Goal: Task Accomplishment & Management: Manage account settings

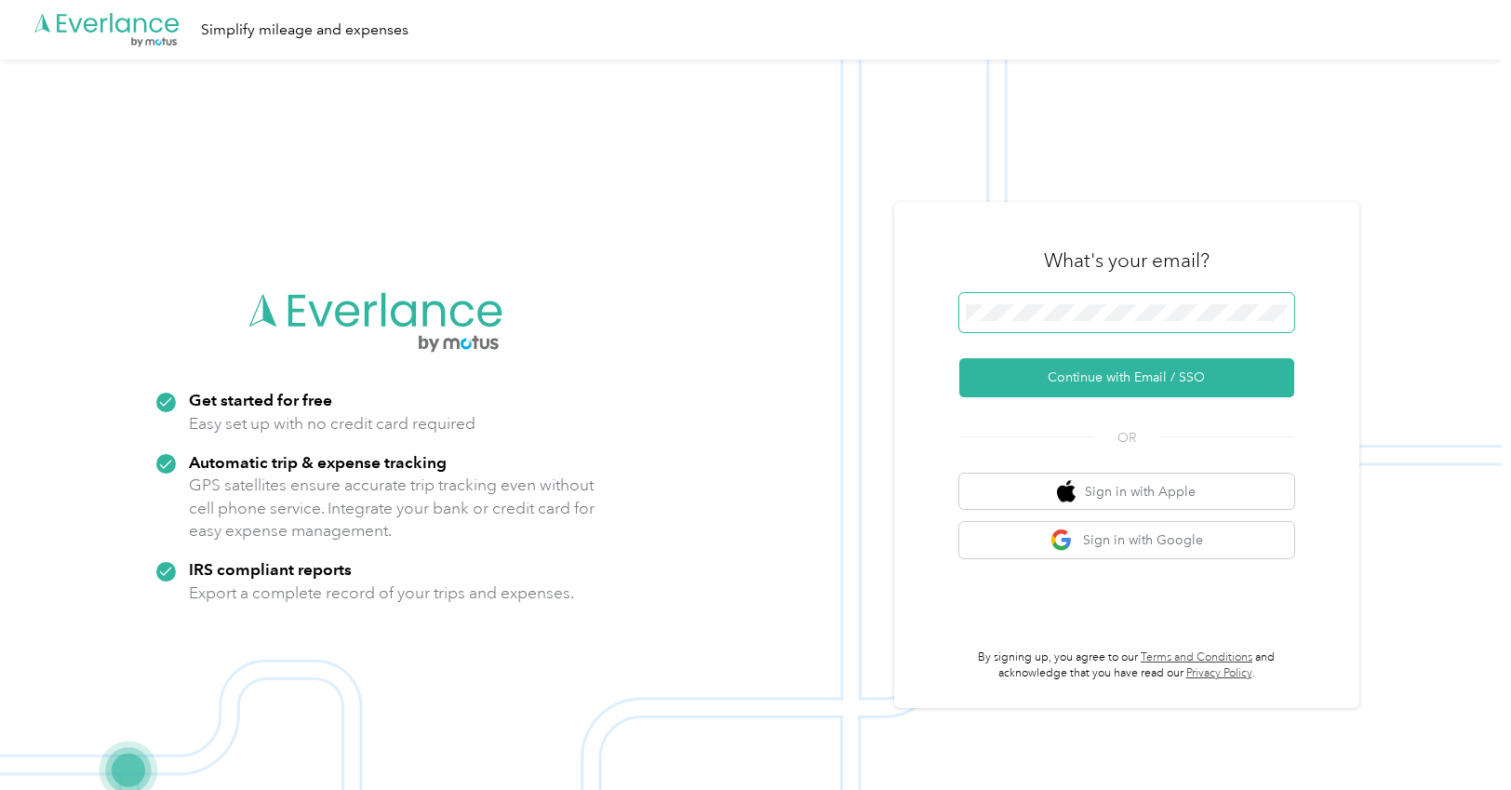
click at [1074, 301] on span at bounding box center [1126, 312] width 335 height 39
click at [1085, 375] on button "Continue with Email / SSO" at bounding box center [1126, 377] width 335 height 39
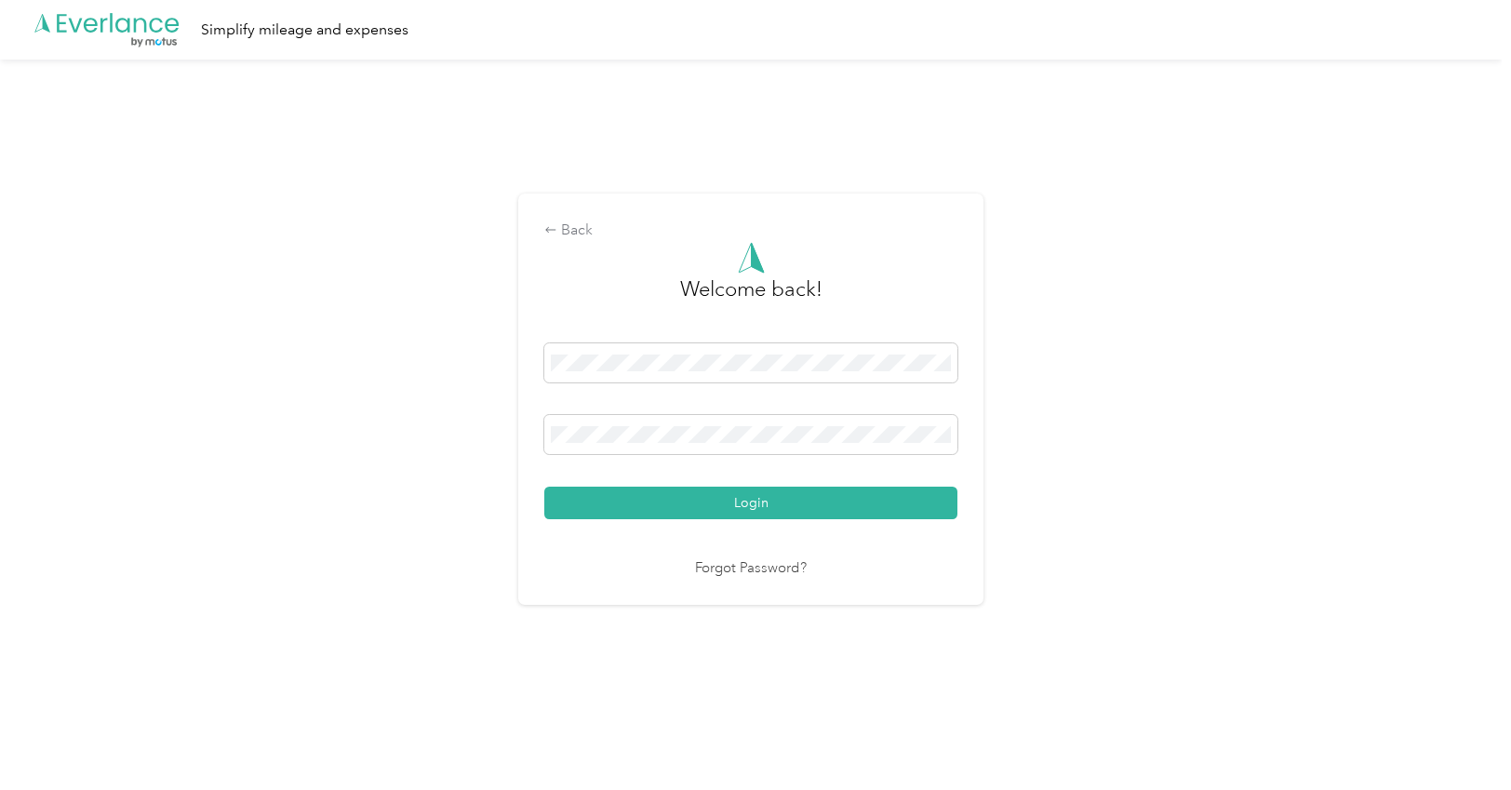
click at [790, 500] on button "Login" at bounding box center [750, 503] width 413 height 33
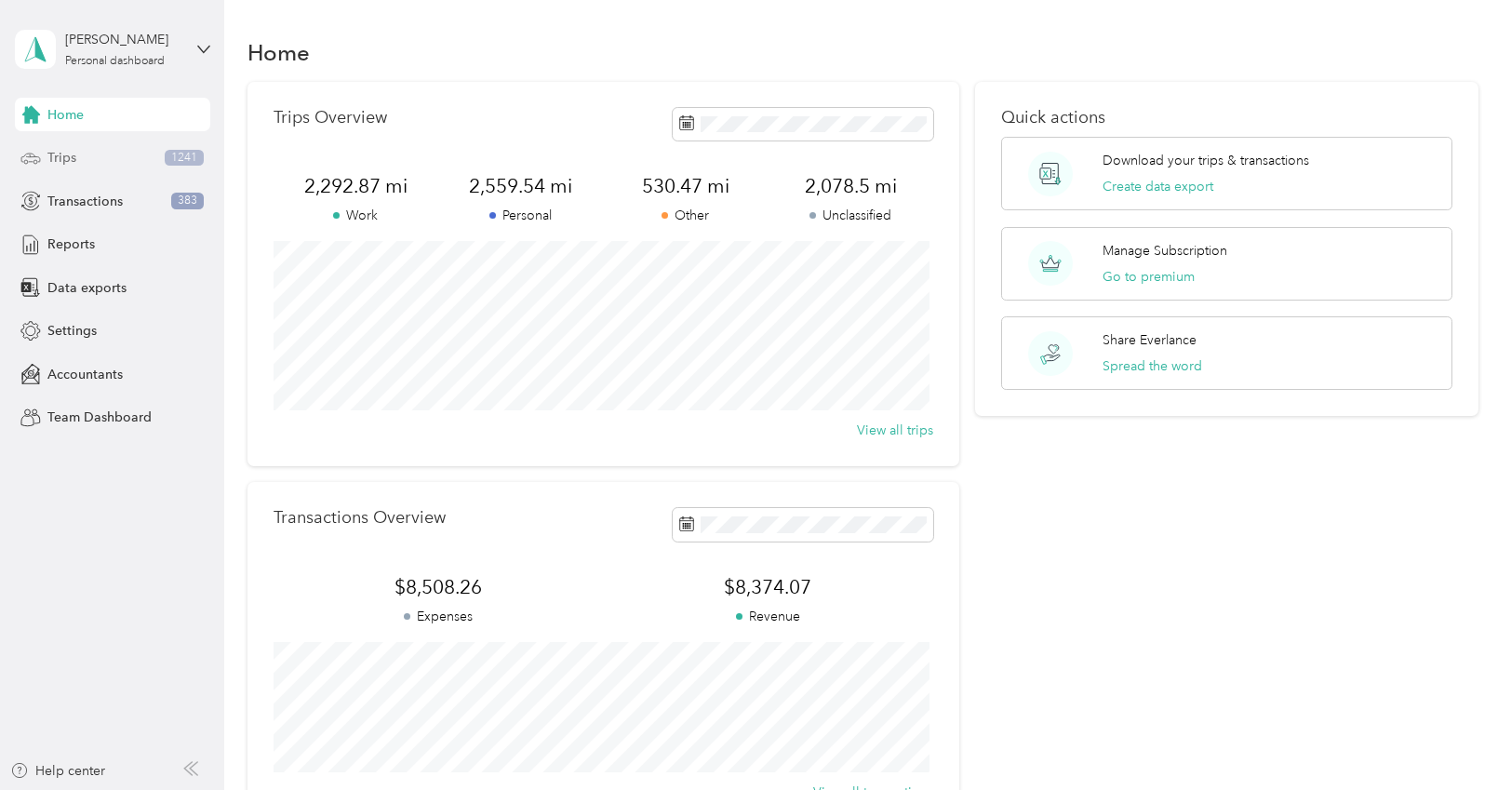
click at [53, 166] on span "Trips" at bounding box center [61, 158] width 29 height 20
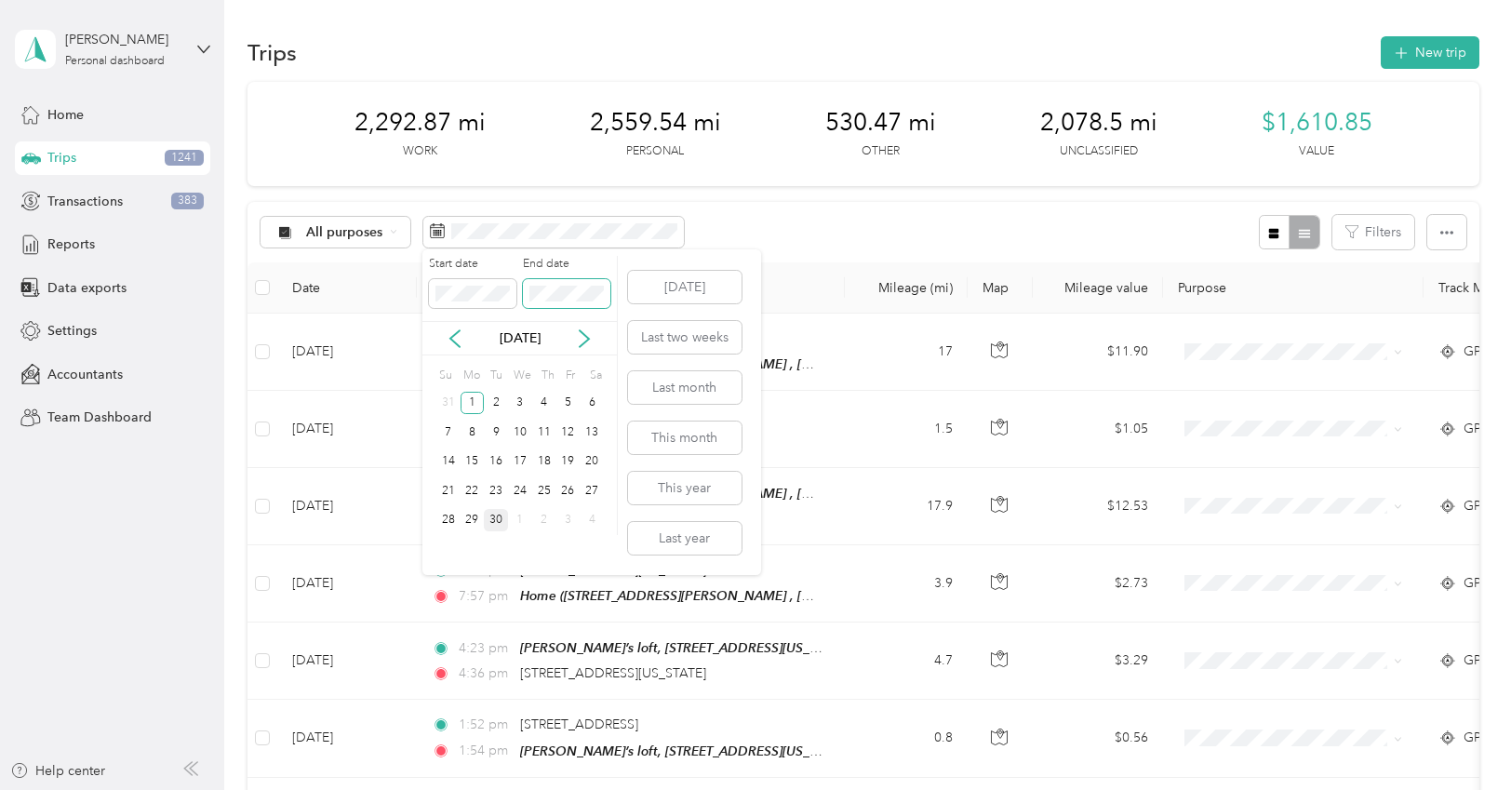
click at [525, 288] on span at bounding box center [566, 294] width 87 height 30
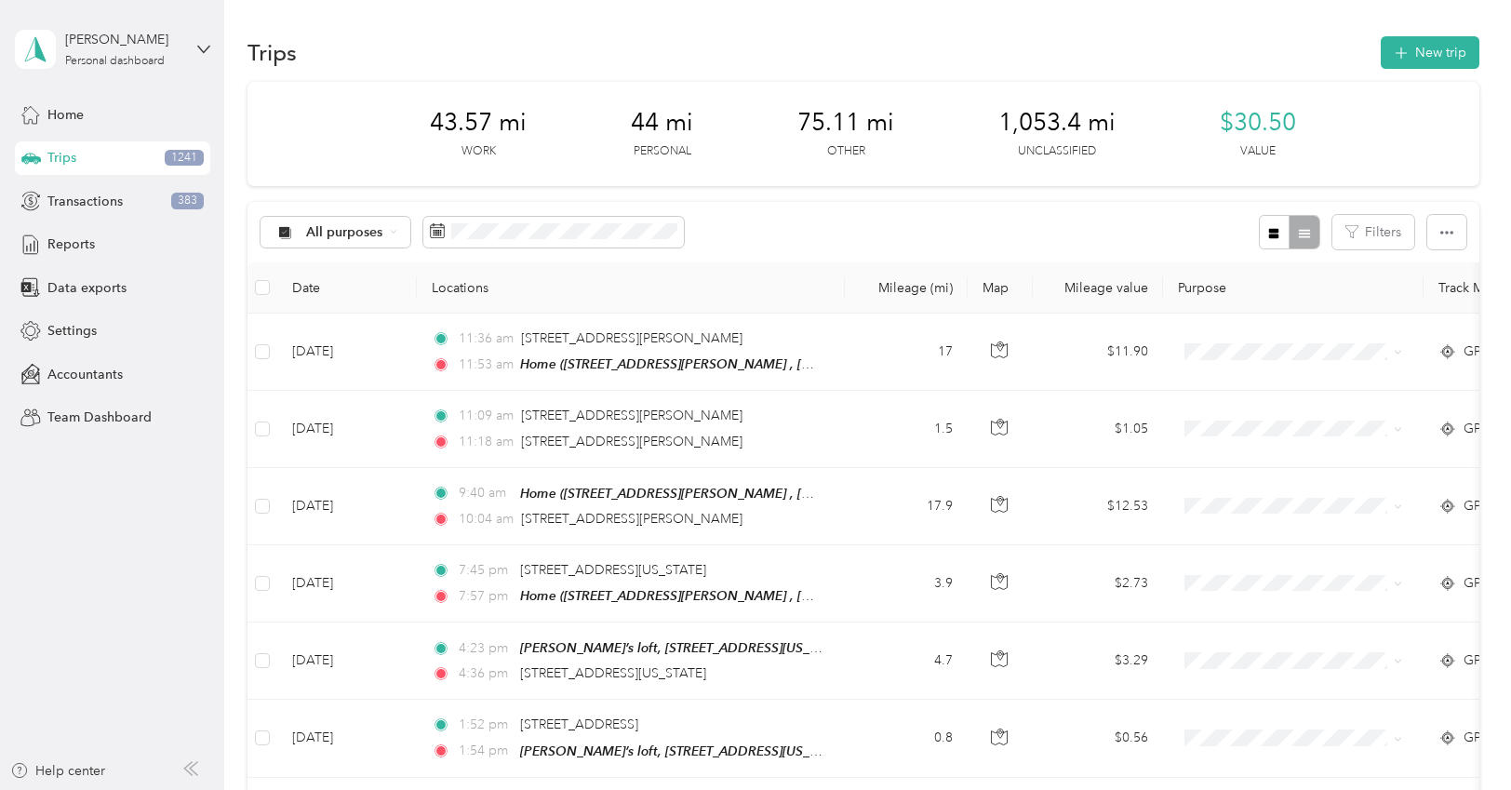
click at [812, 217] on div "All purposes Filters" at bounding box center [863, 232] width 1232 height 60
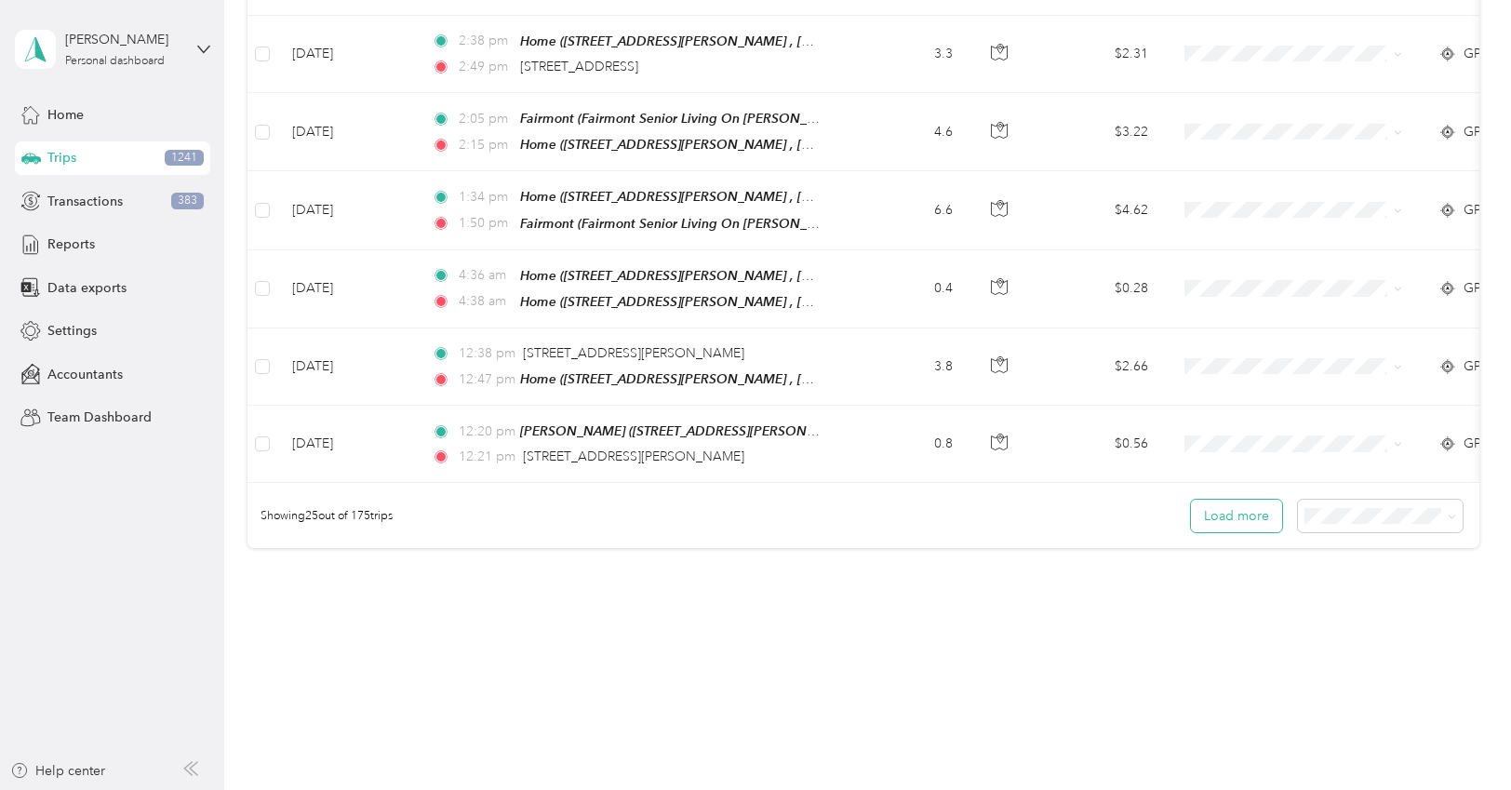
click at [1218, 500] on button "Load more" at bounding box center [1236, 516] width 91 height 33
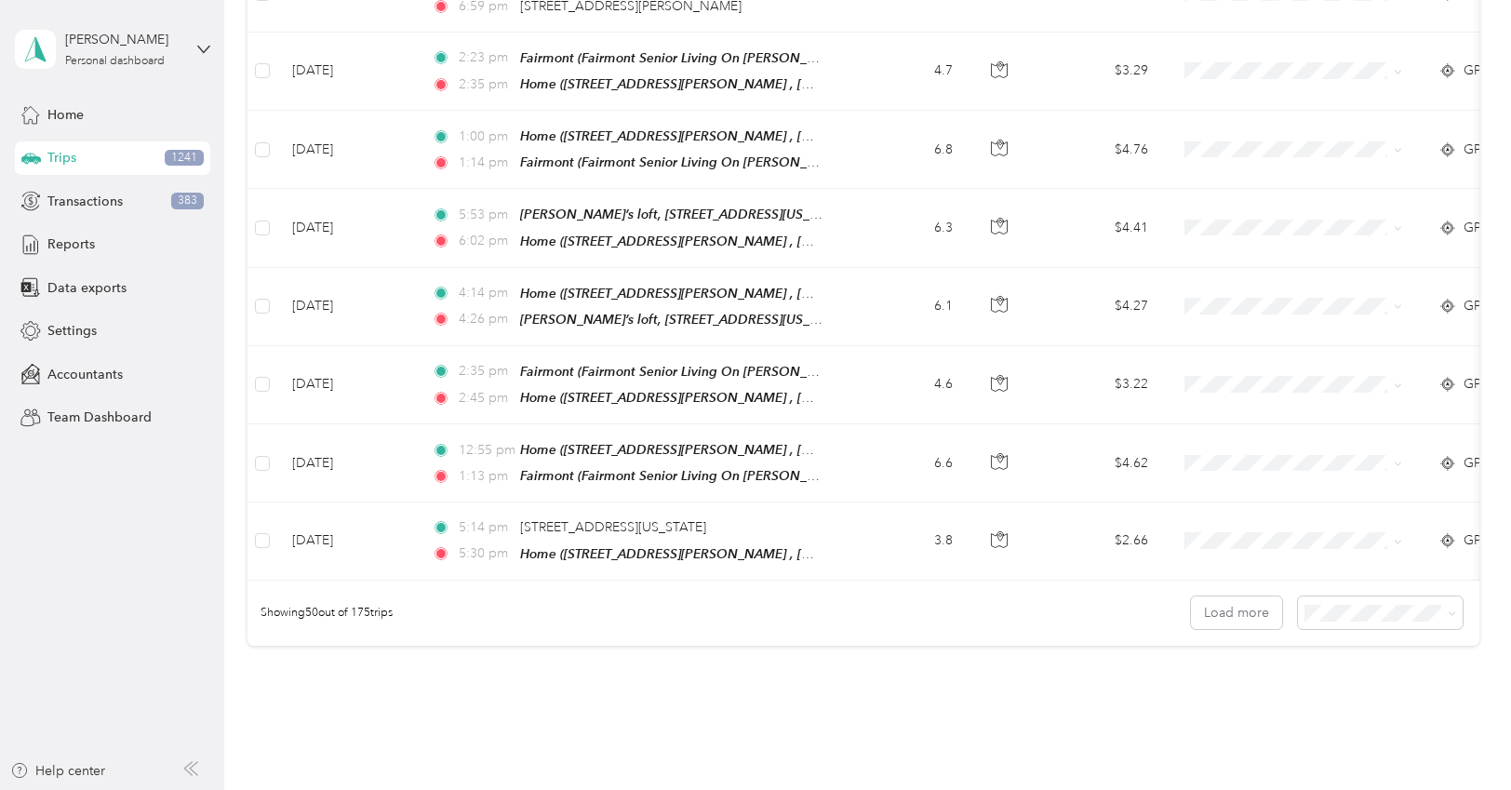
scroll to position [3593, 0]
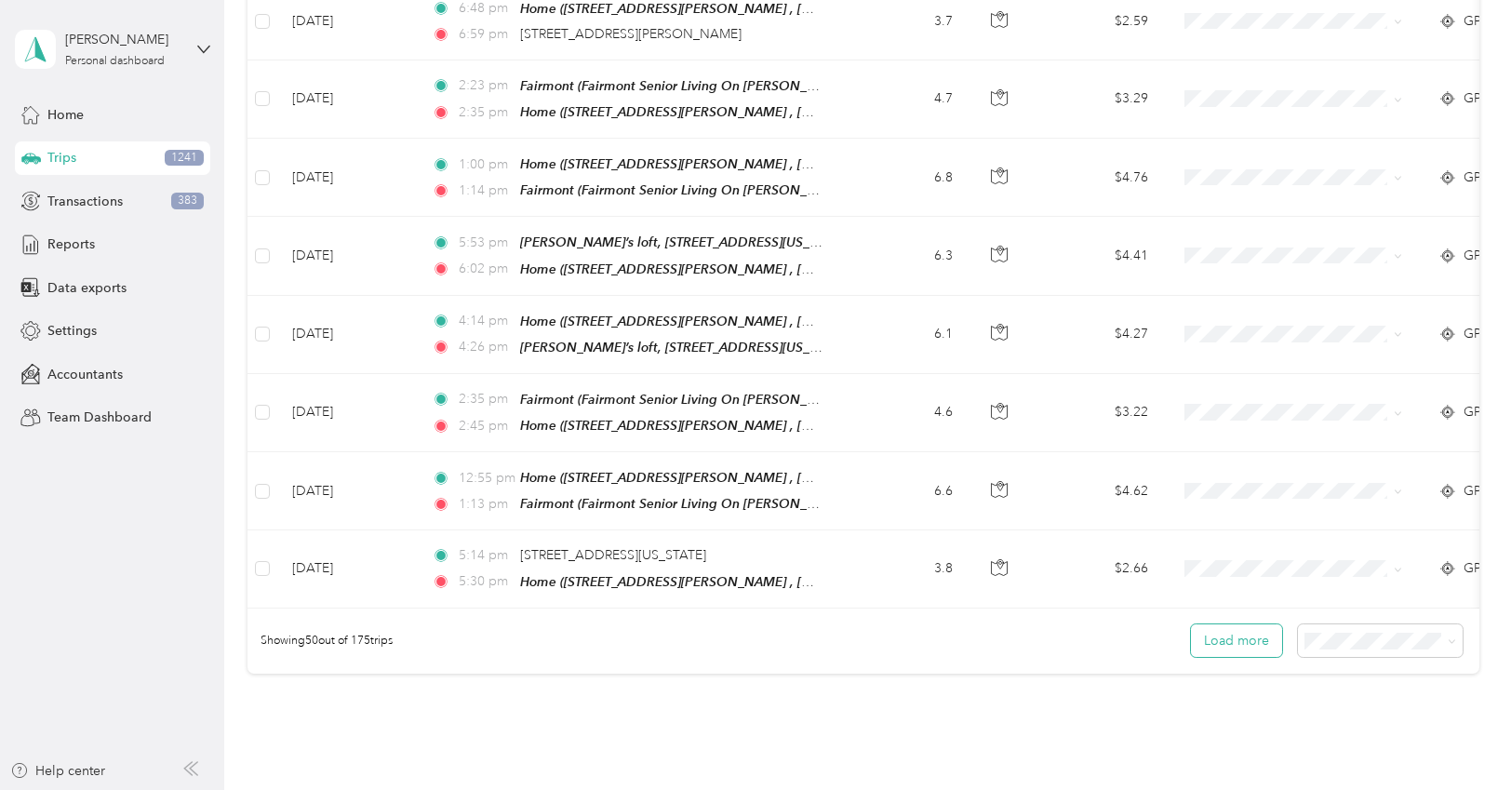
click at [1229, 624] on button "Load more" at bounding box center [1236, 640] width 91 height 33
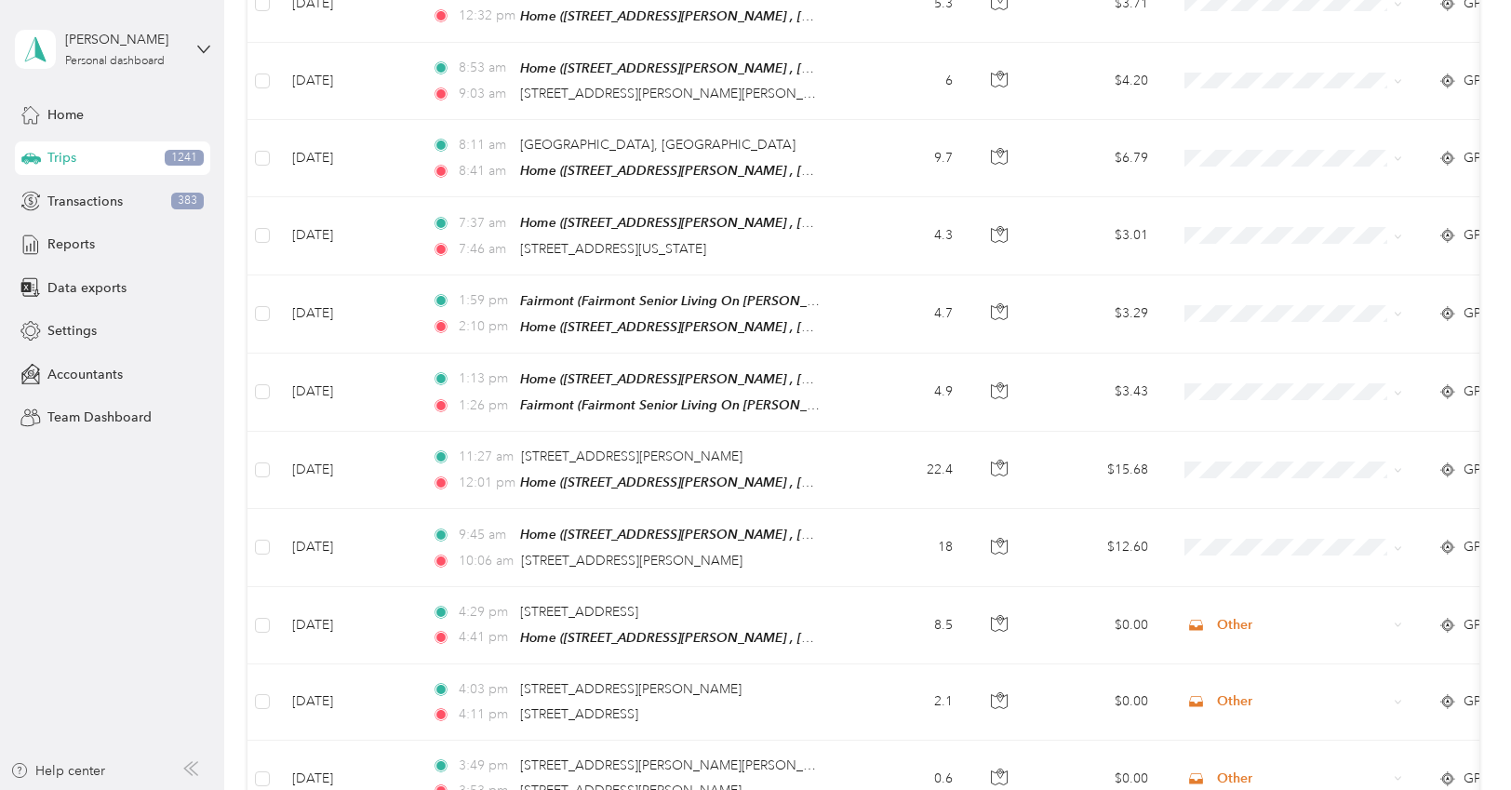
scroll to position [5598, 0]
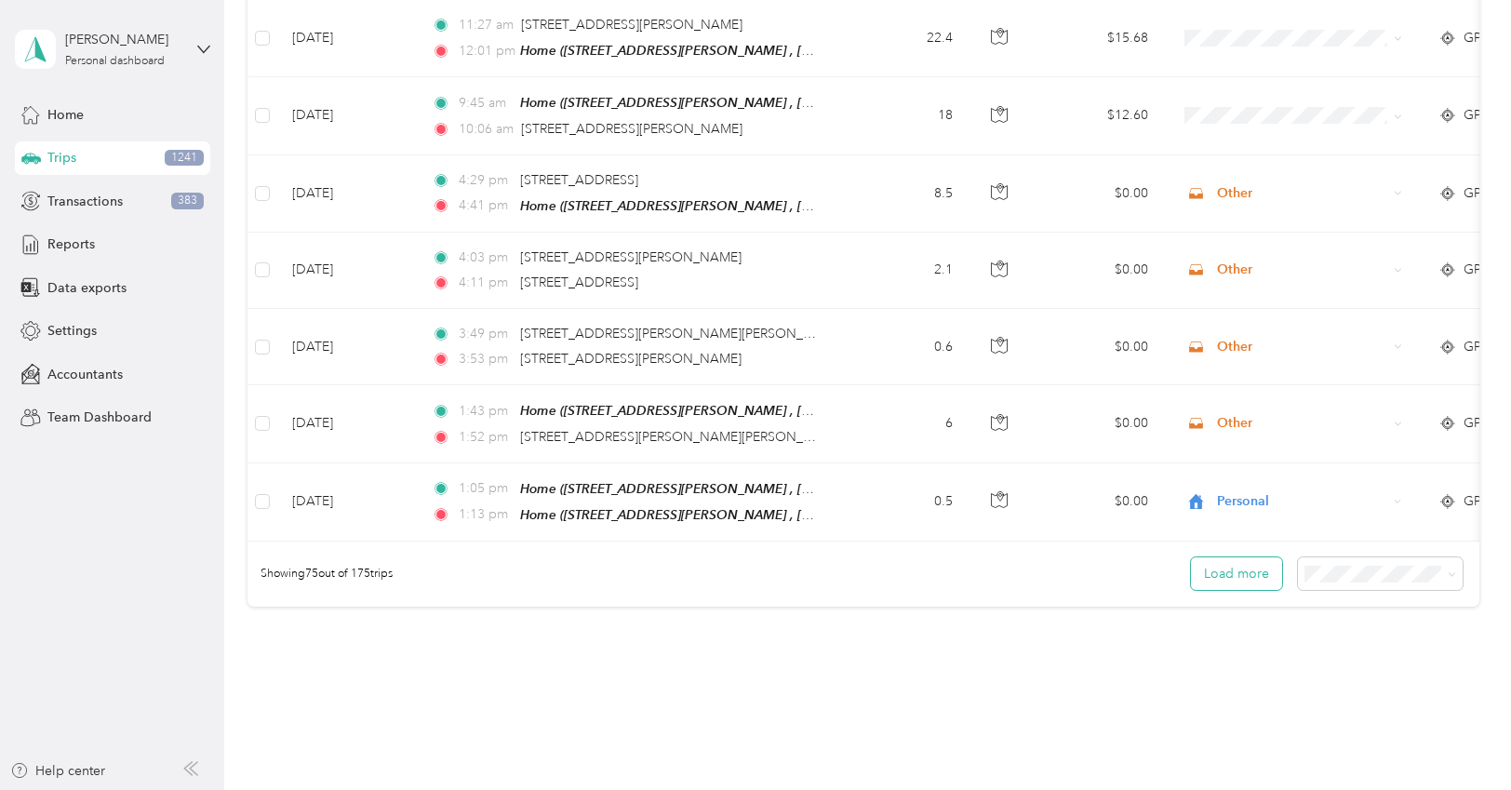
click at [1231, 557] on button "Load more" at bounding box center [1236, 573] width 91 height 33
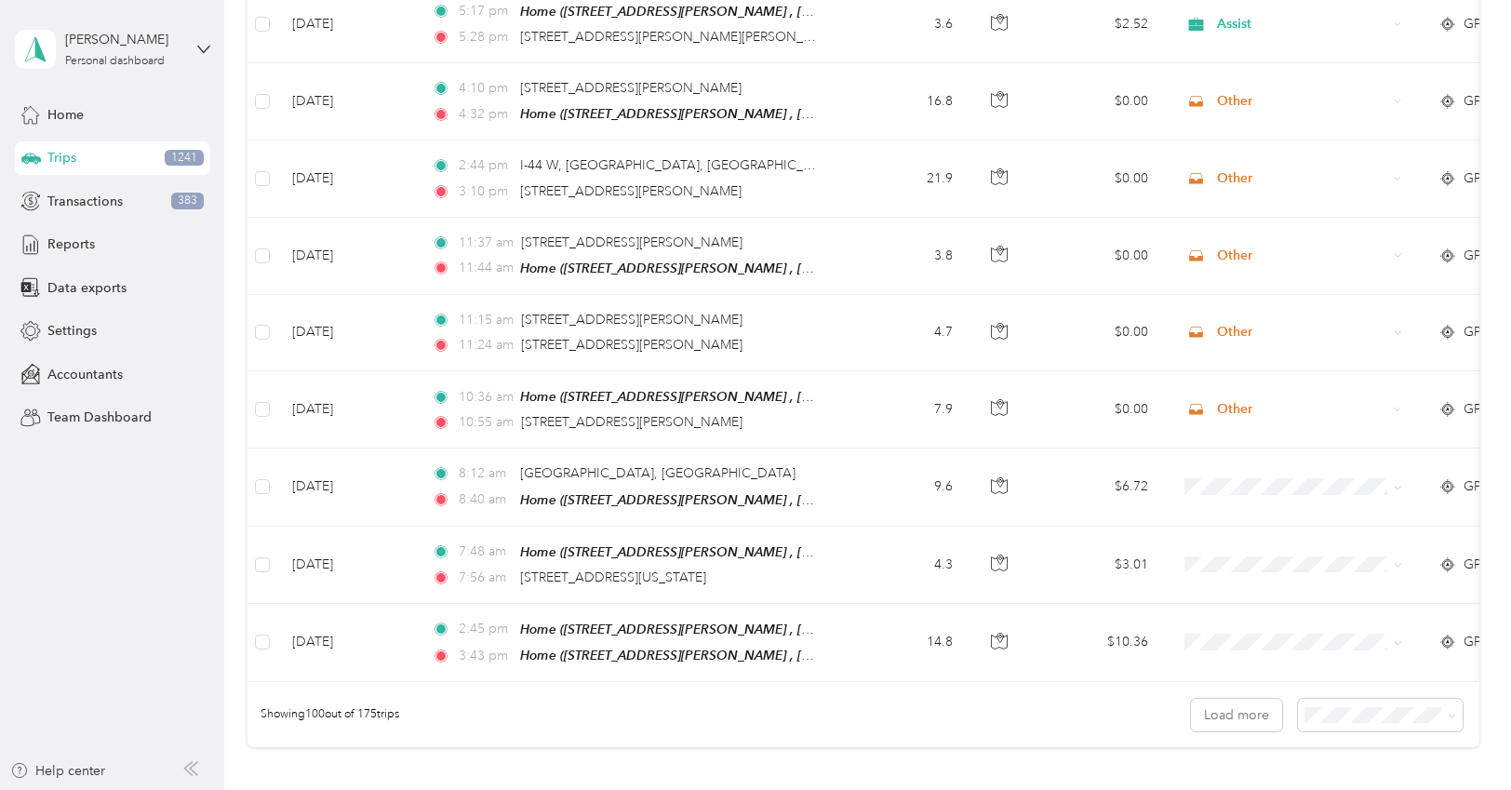
scroll to position [7512, 0]
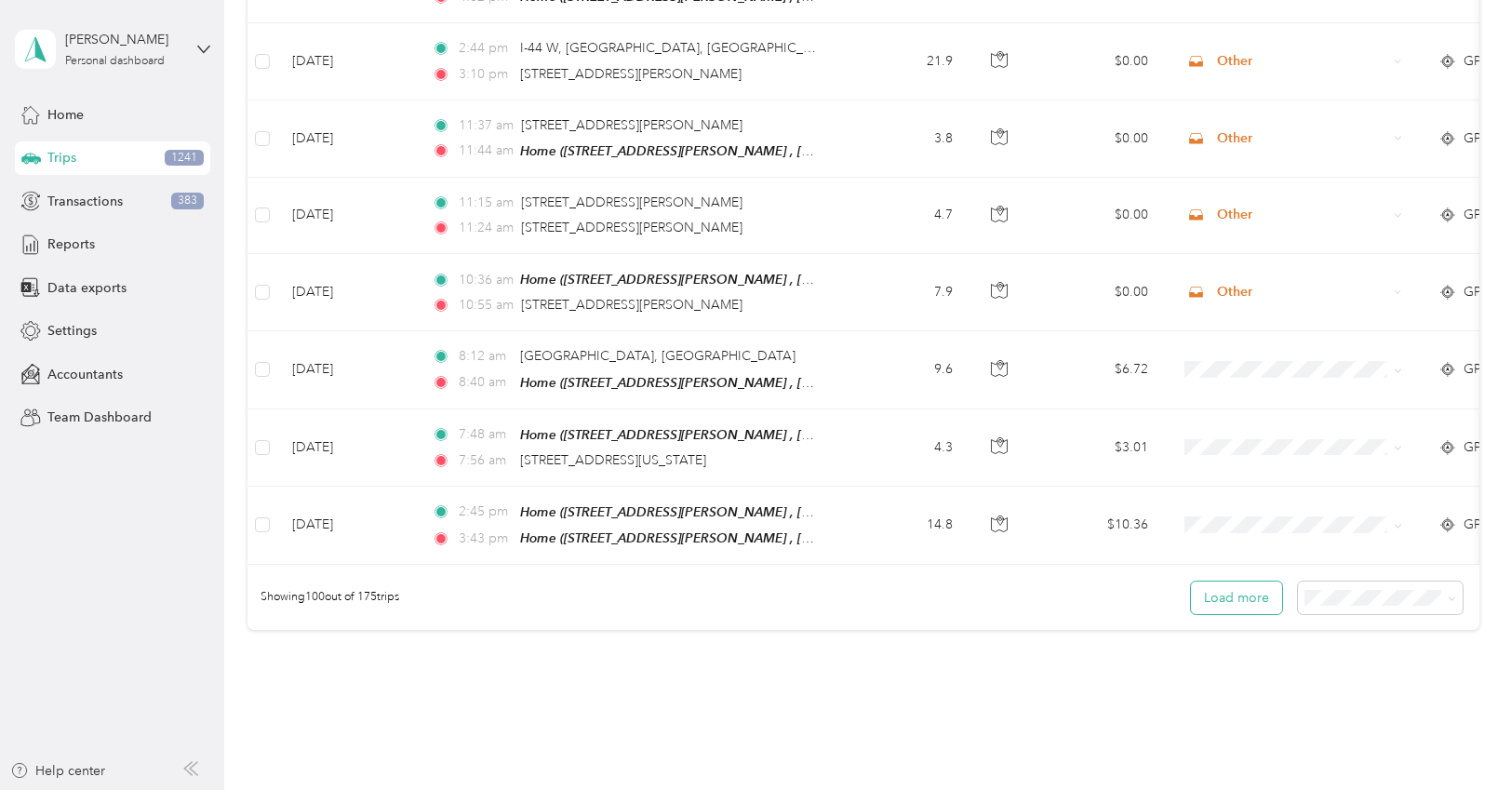
click at [1232, 581] on button "Load more" at bounding box center [1236, 597] width 91 height 33
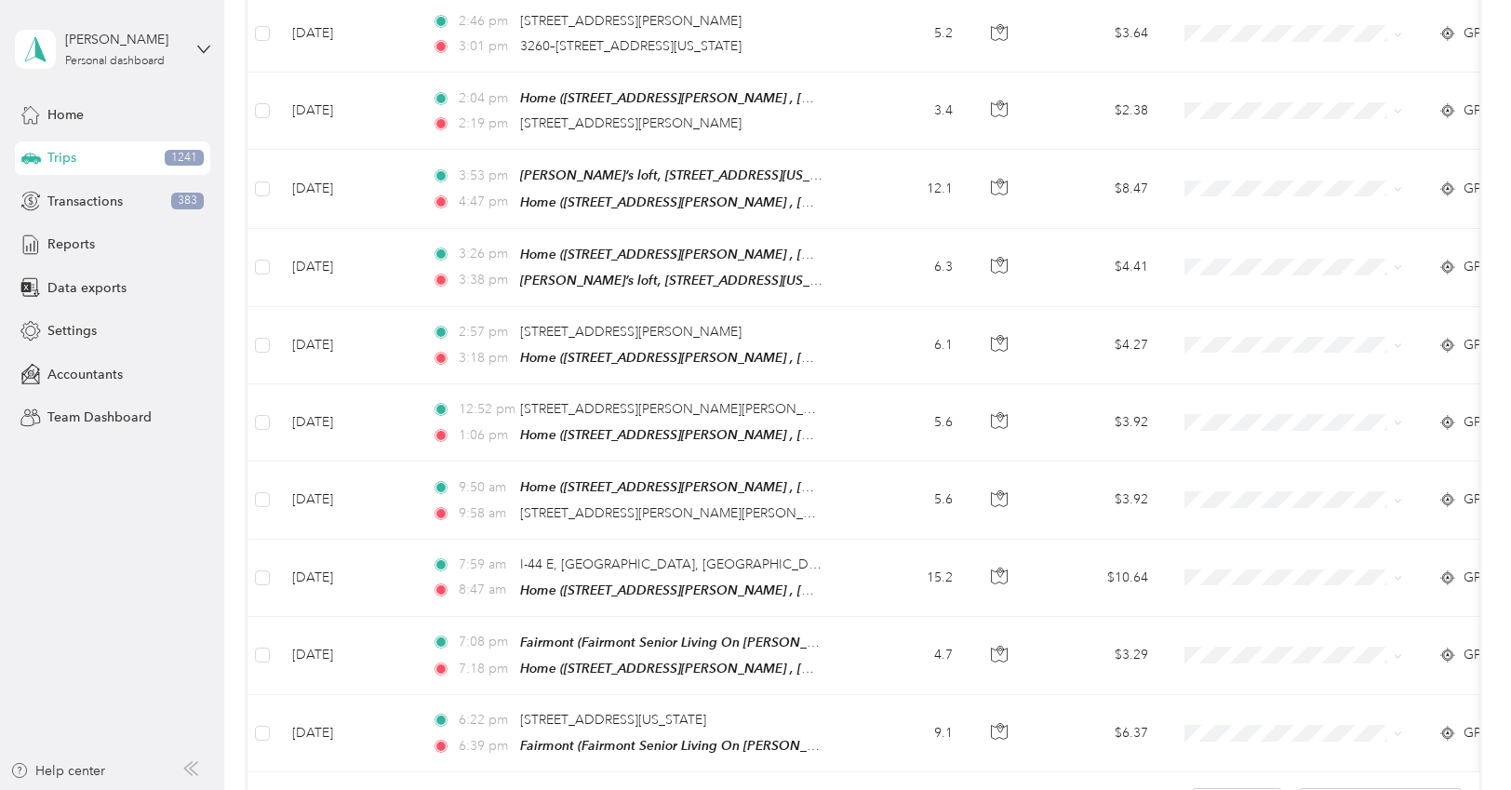
scroll to position [9424, 0]
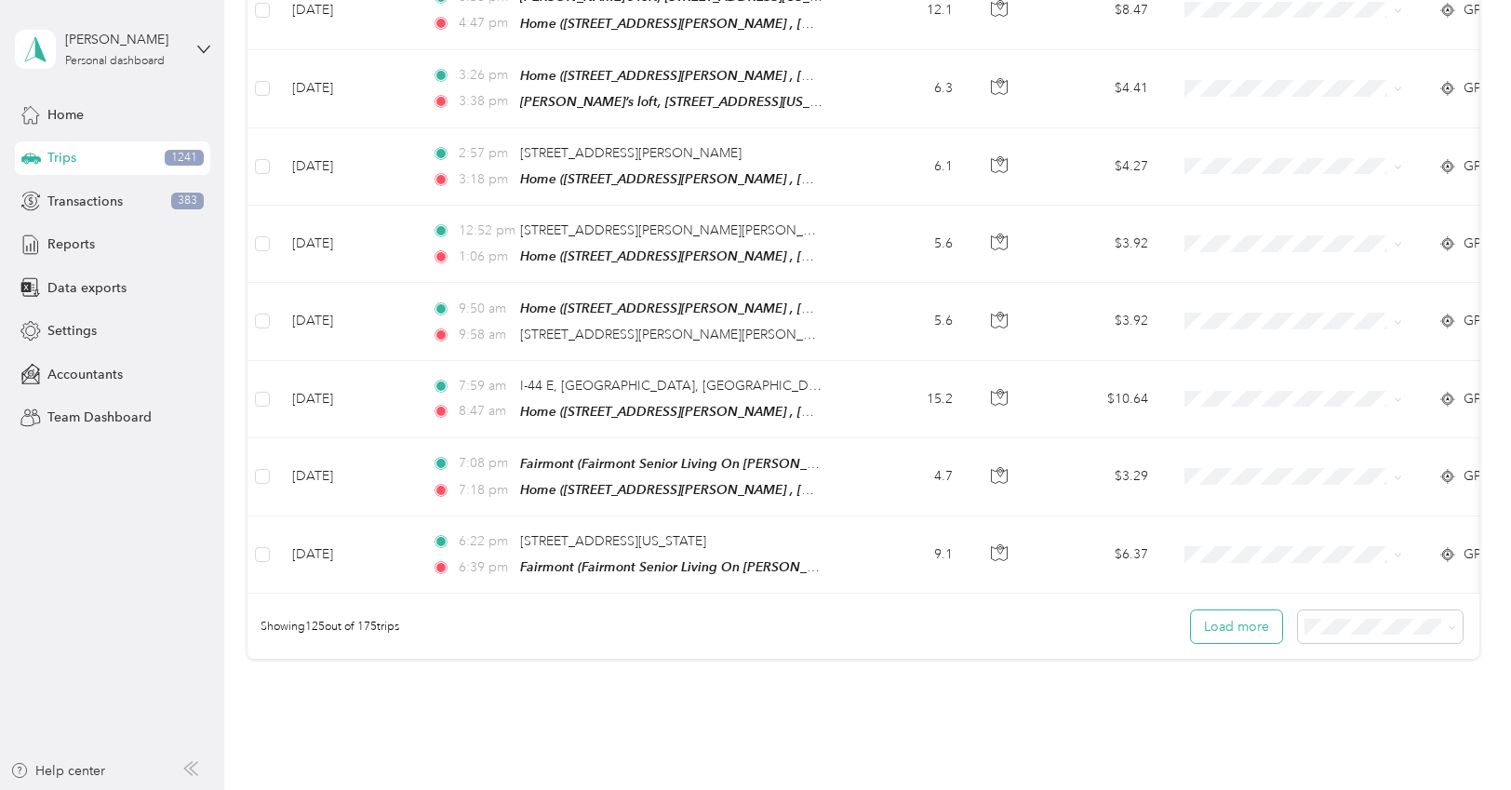
click at [1255, 610] on button "Load more" at bounding box center [1236, 626] width 91 height 33
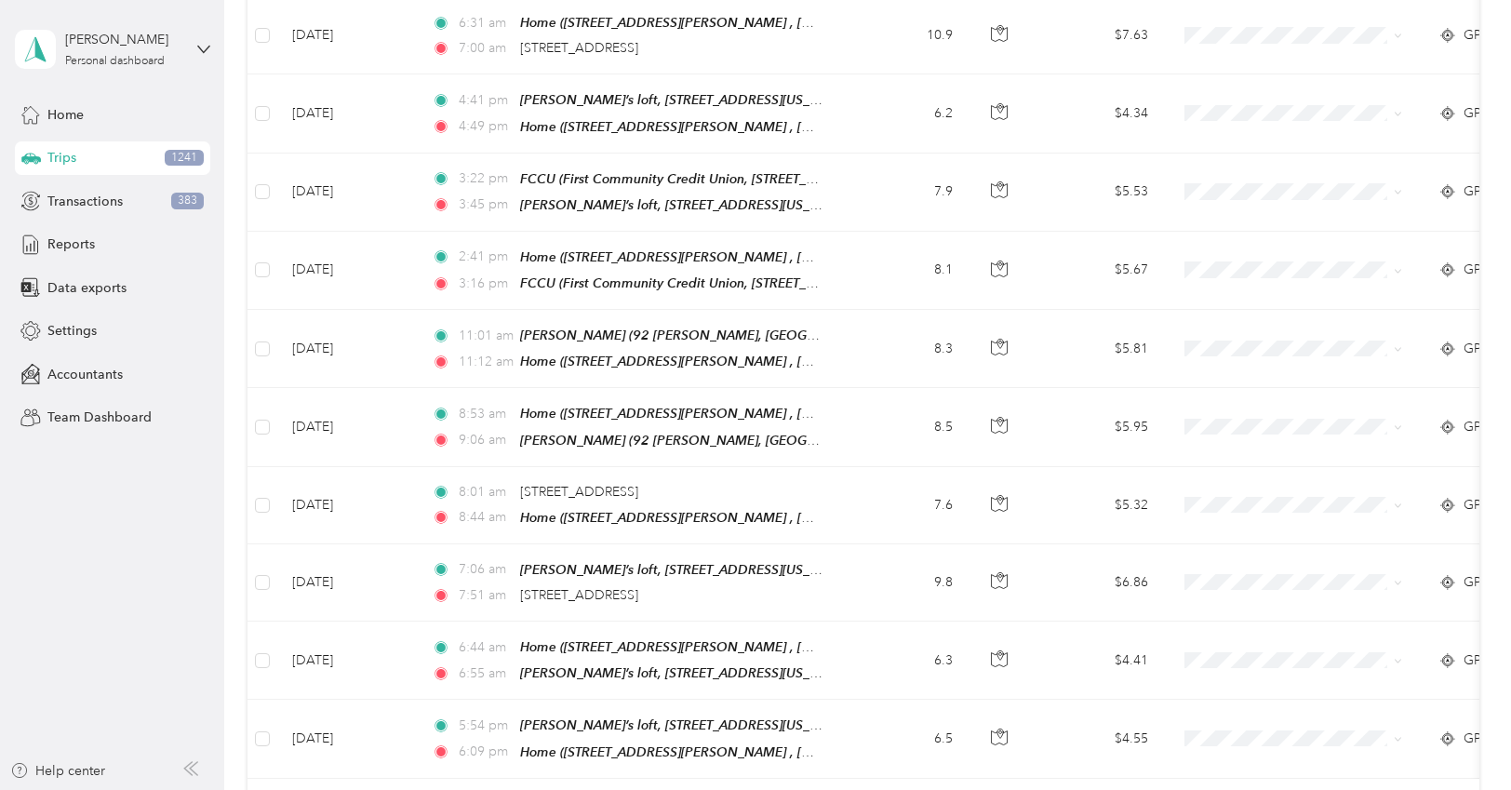
scroll to position [11337, 0]
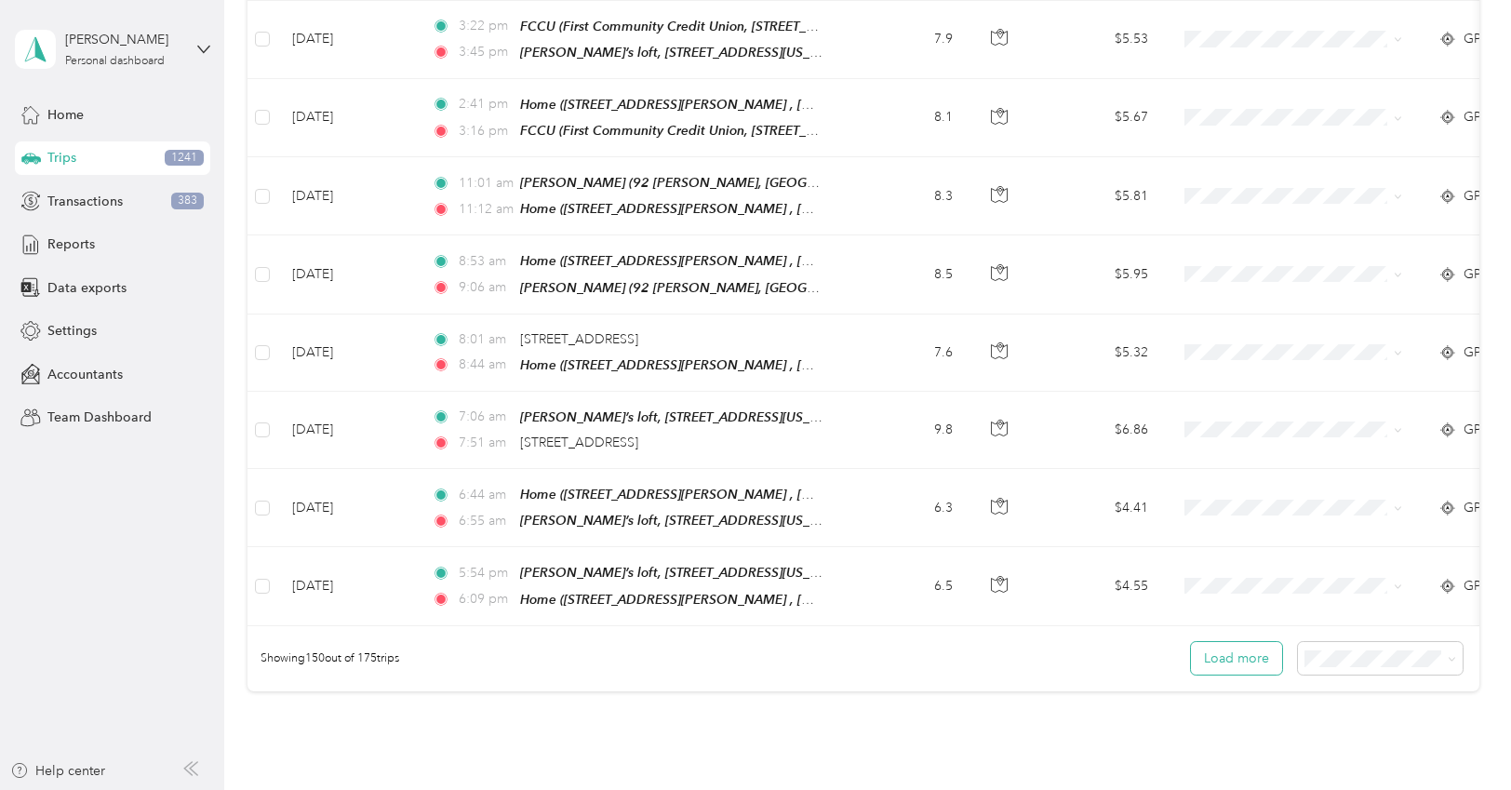
click at [1196, 642] on button "Load more" at bounding box center [1236, 658] width 91 height 33
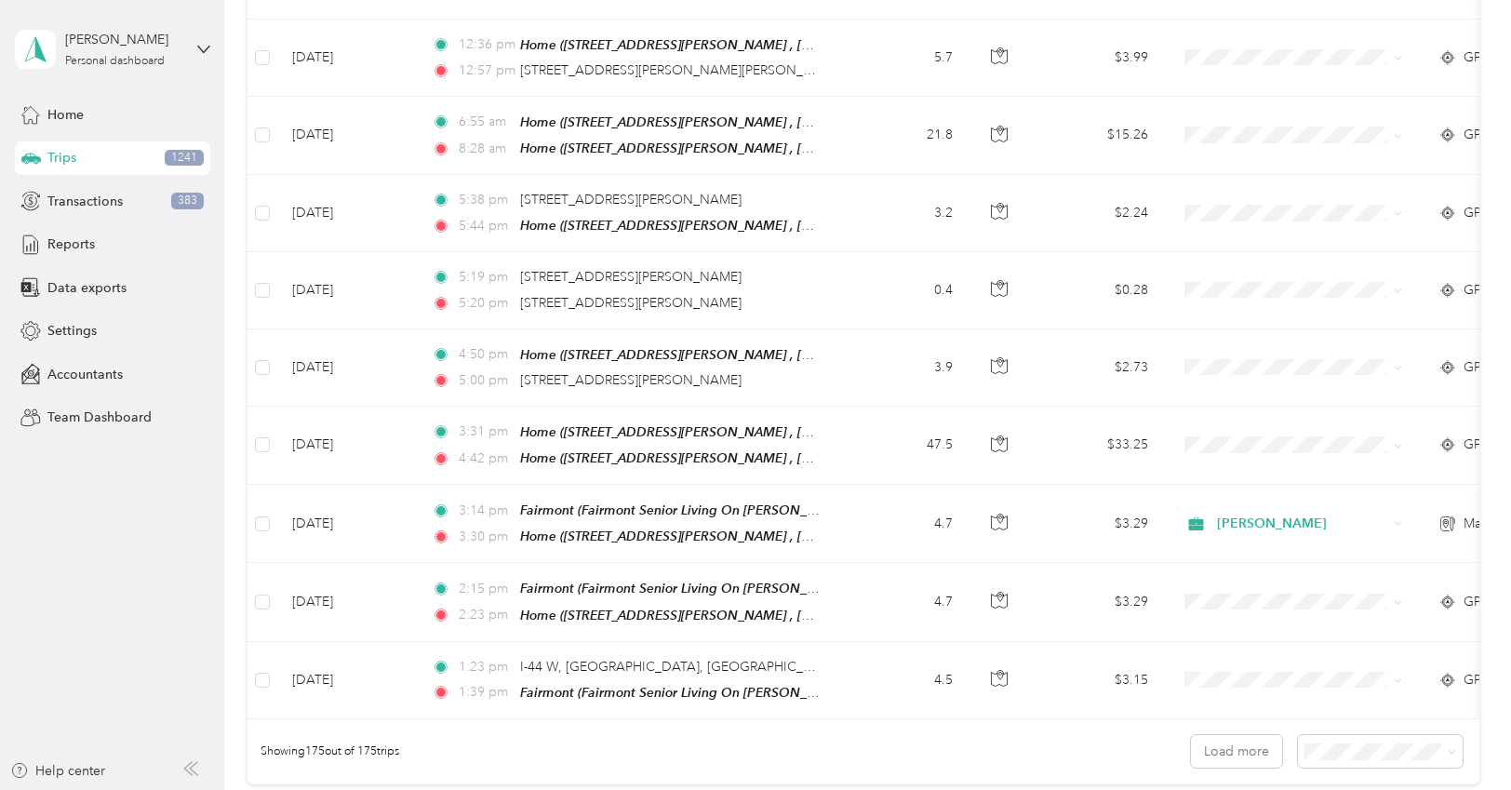
scroll to position [13249, 0]
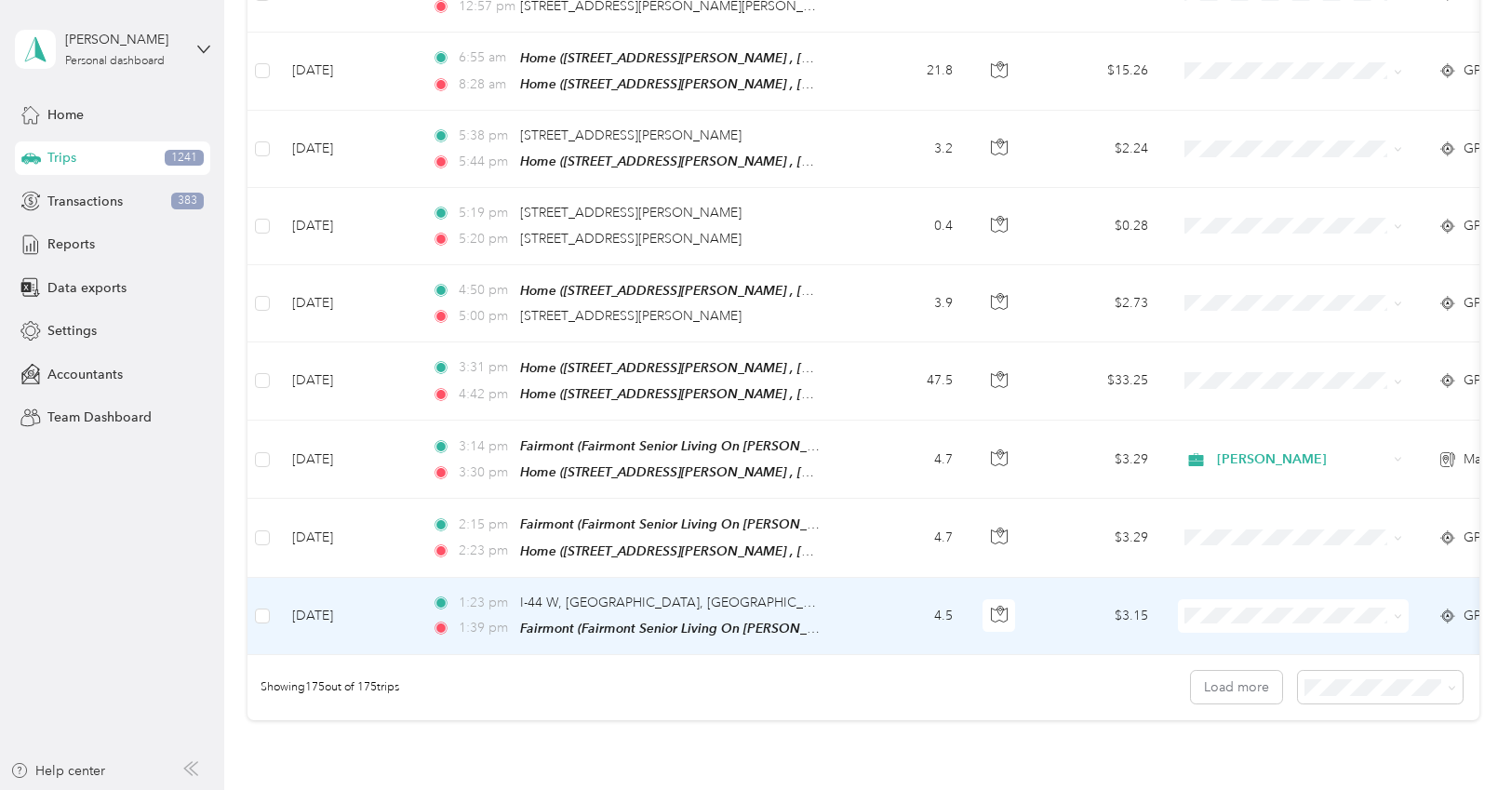
click at [1398, 612] on icon at bounding box center [1397, 616] width 8 height 8
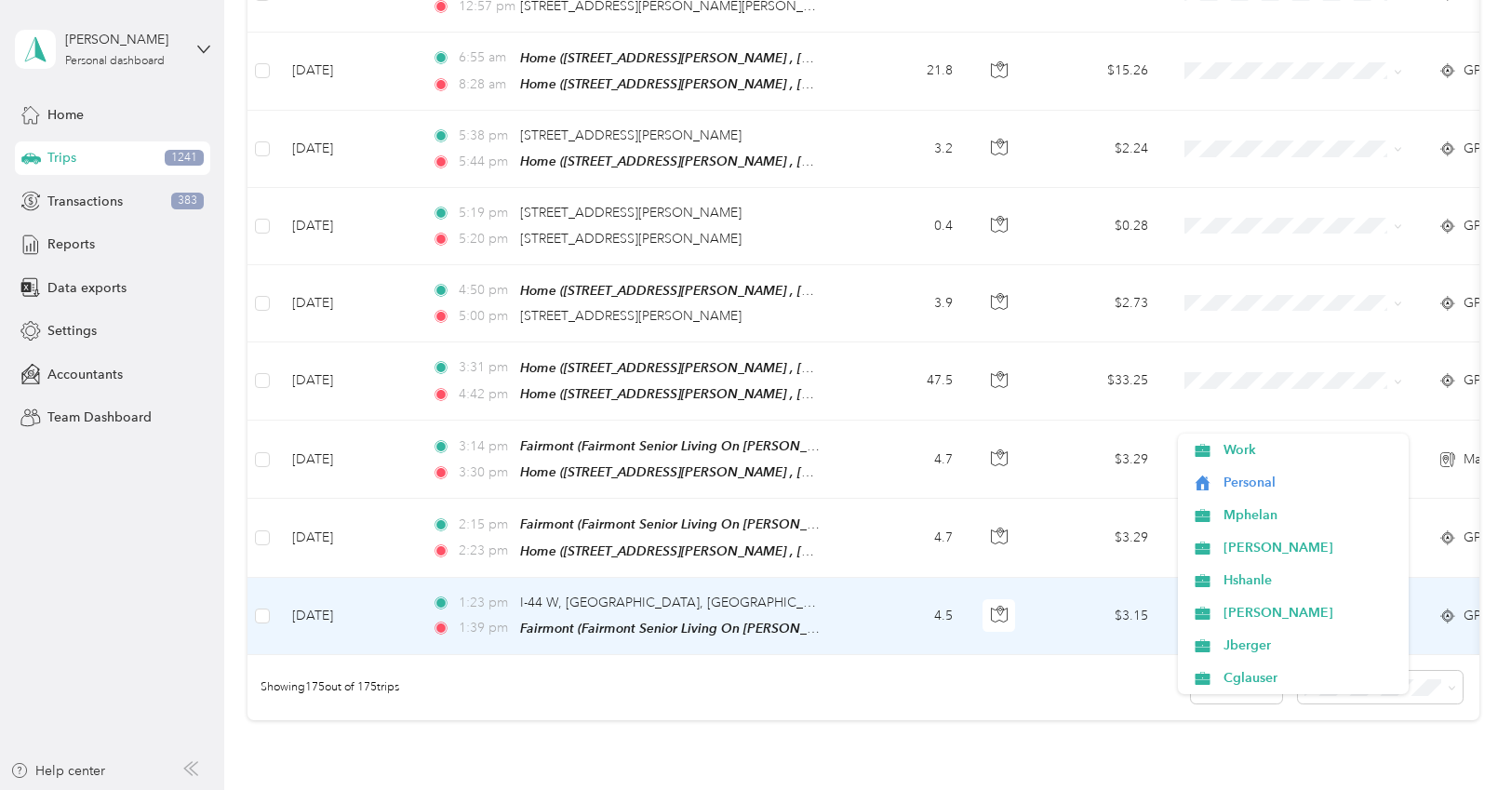
click at [1398, 615] on icon at bounding box center [1397, 617] width 6 height 4
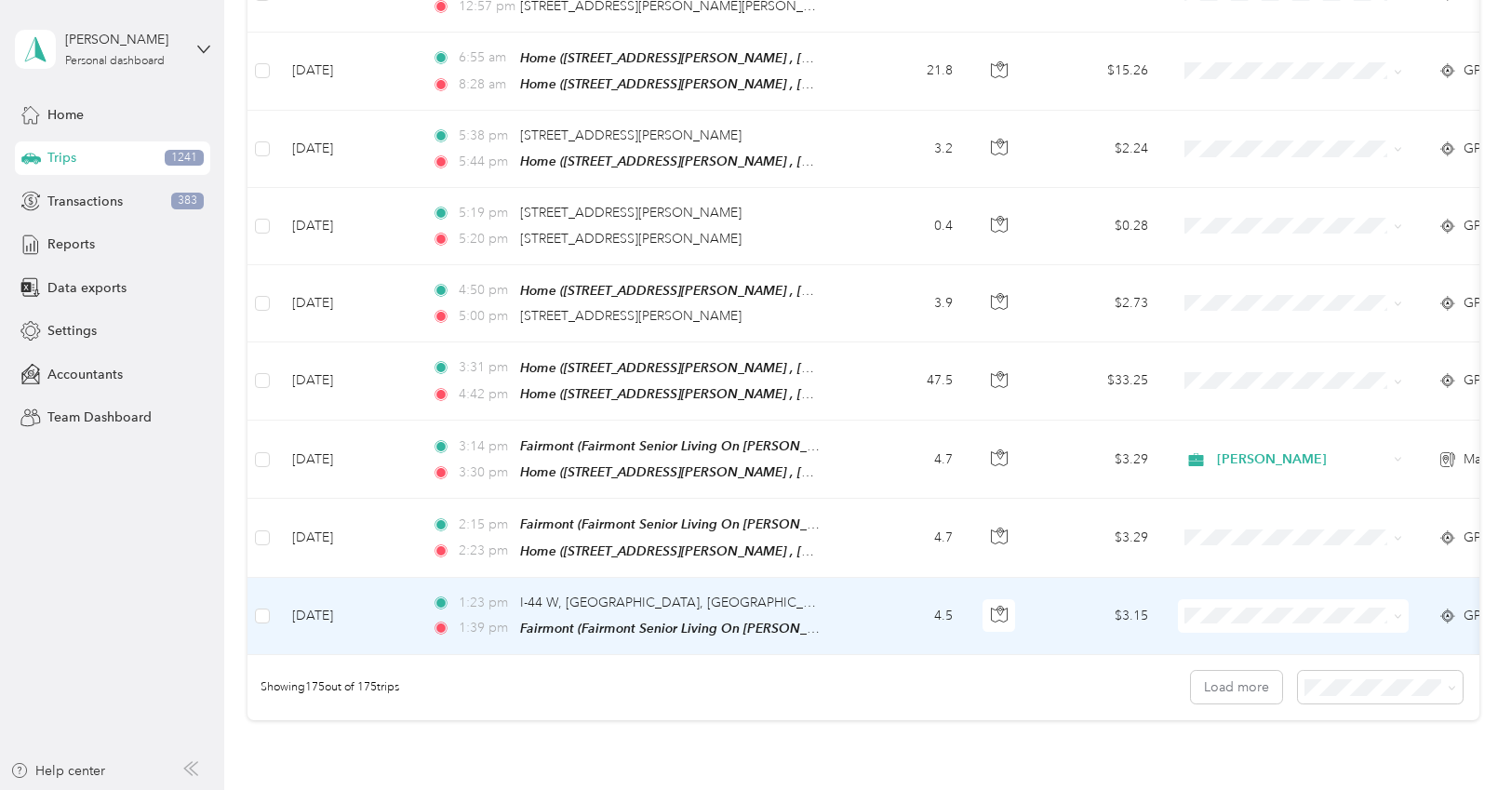
click at [1398, 612] on icon at bounding box center [1397, 616] width 8 height 8
click at [1266, 542] on span "[PERSON_NAME]" at bounding box center [1309, 546] width 172 height 20
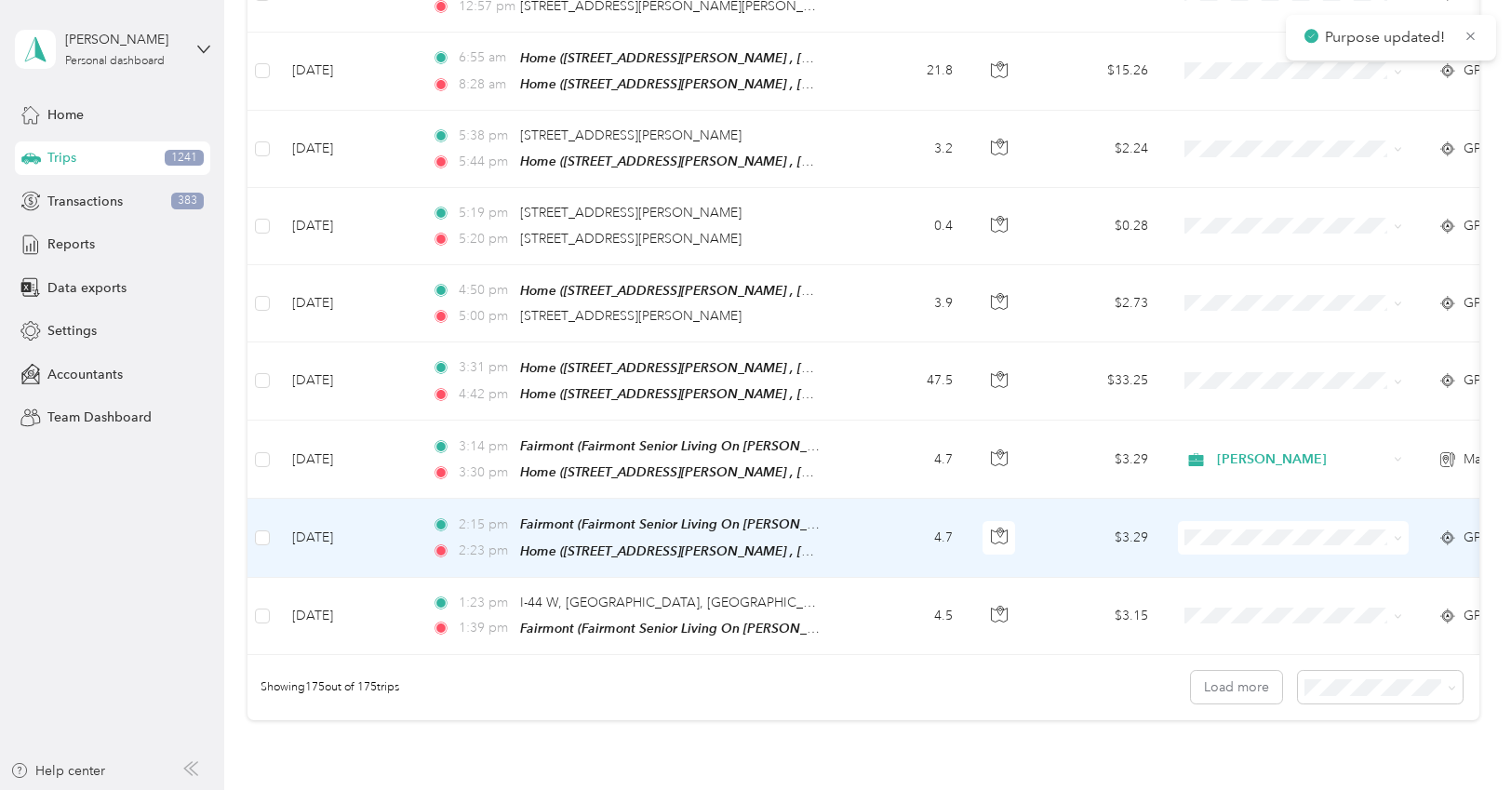
click at [1397, 534] on icon at bounding box center [1397, 538] width 8 height 8
click at [1282, 474] on span "[PERSON_NAME]" at bounding box center [1309, 471] width 172 height 20
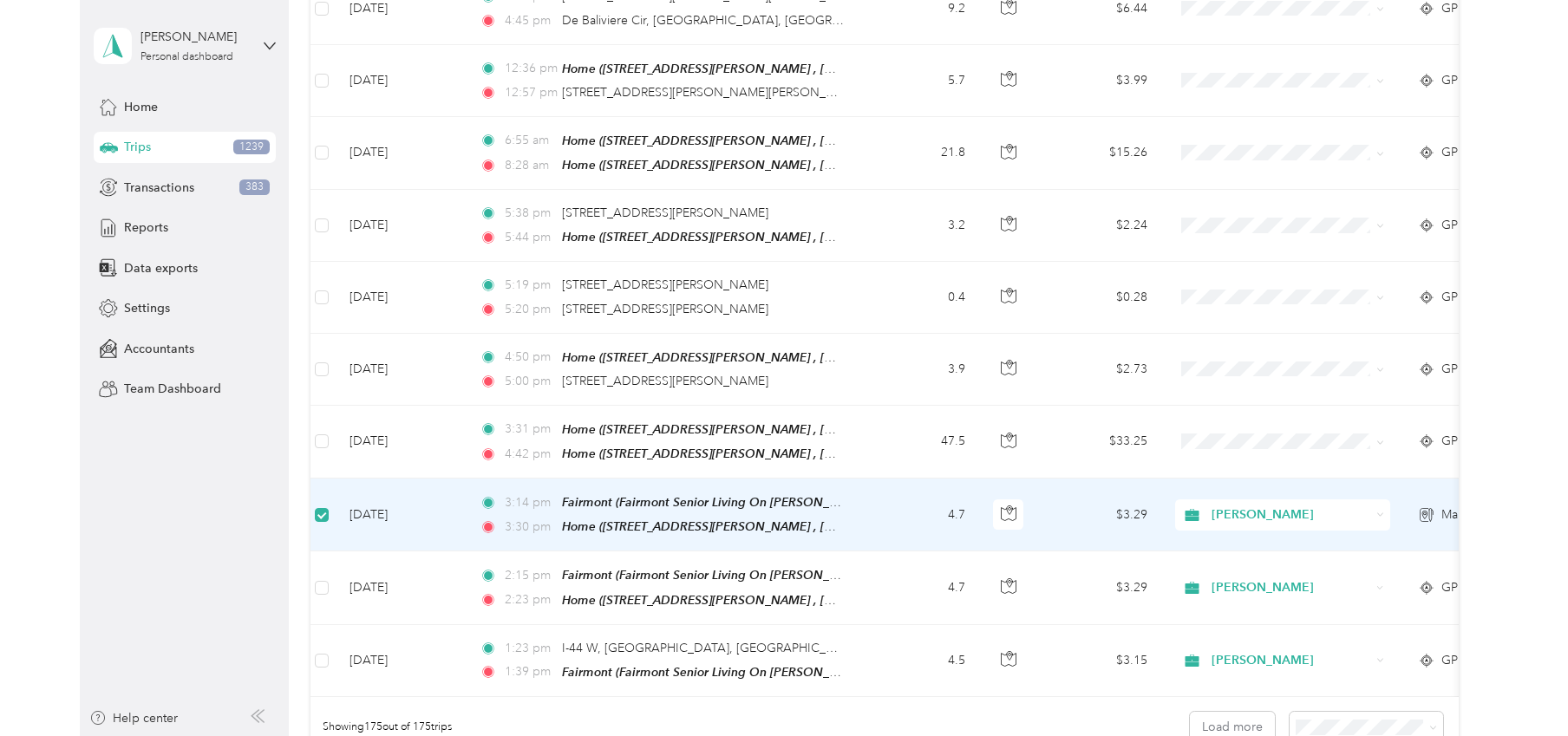
scroll to position [0, 0]
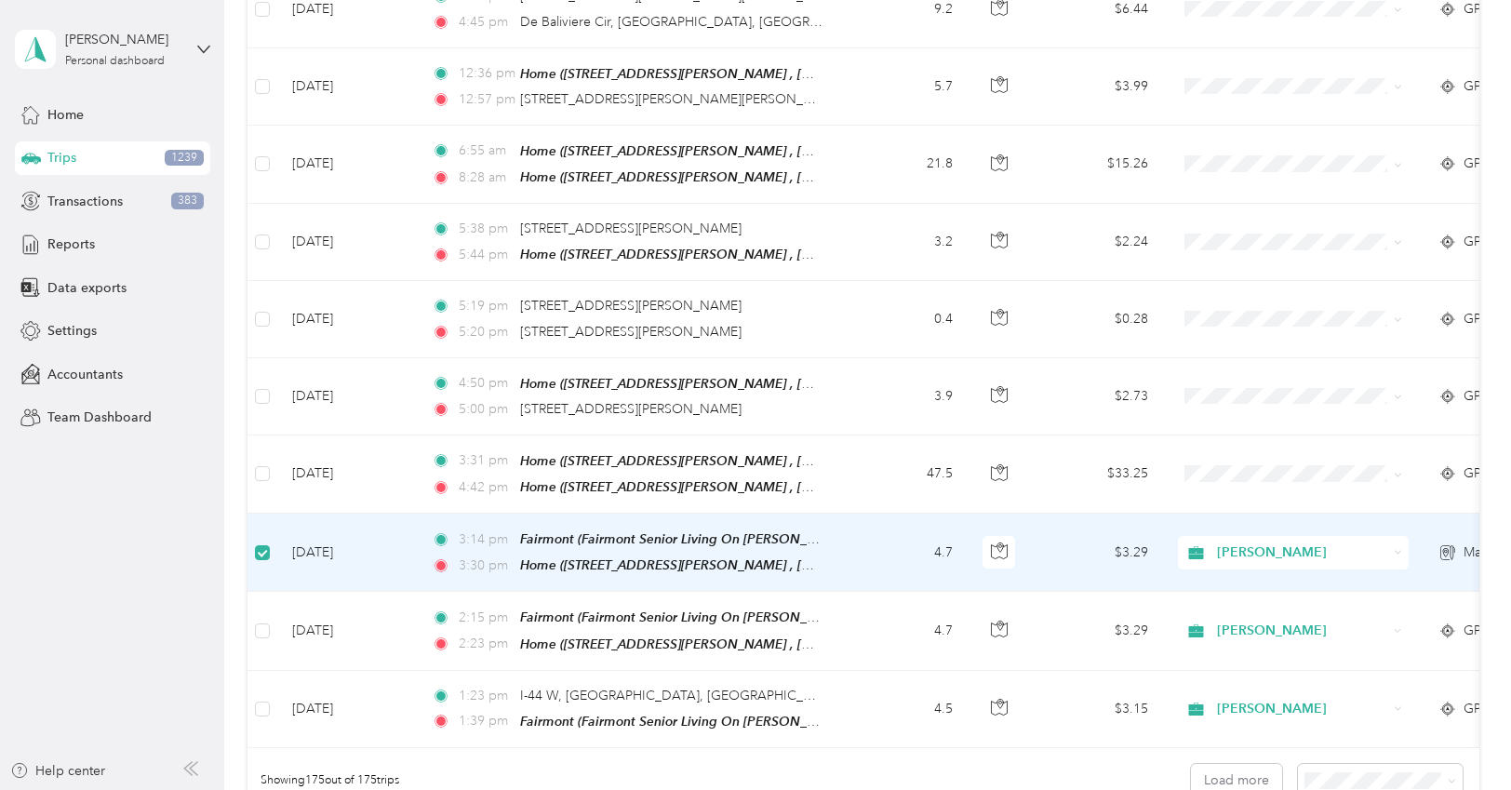
drag, startPoint x: 390, startPoint y: 343, endPoint x: 373, endPoint y: 356, distance: 21.2
click at [388, 513] on td "[DATE]" at bounding box center [347, 552] width 140 height 78
click at [1084, 513] on td "$3.29" at bounding box center [1098, 552] width 130 height 78
click at [1447, 547] on icon at bounding box center [1445, 552] width 7 height 10
click at [996, 542] on icon "button" at bounding box center [999, 550] width 17 height 17
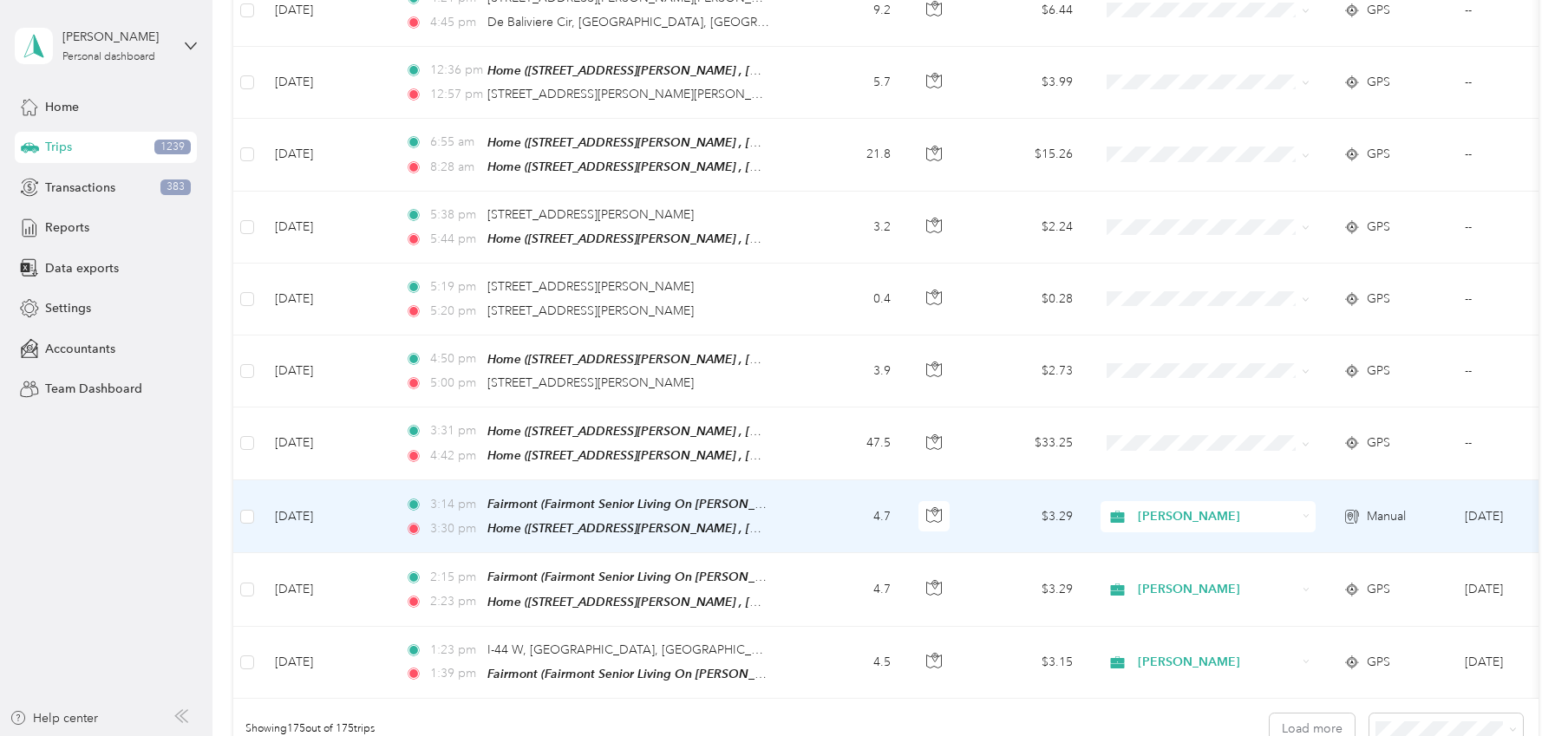
scroll to position [12257, 0]
click at [791, 478] on td "4.7" at bounding box center [846, 514] width 115 height 73
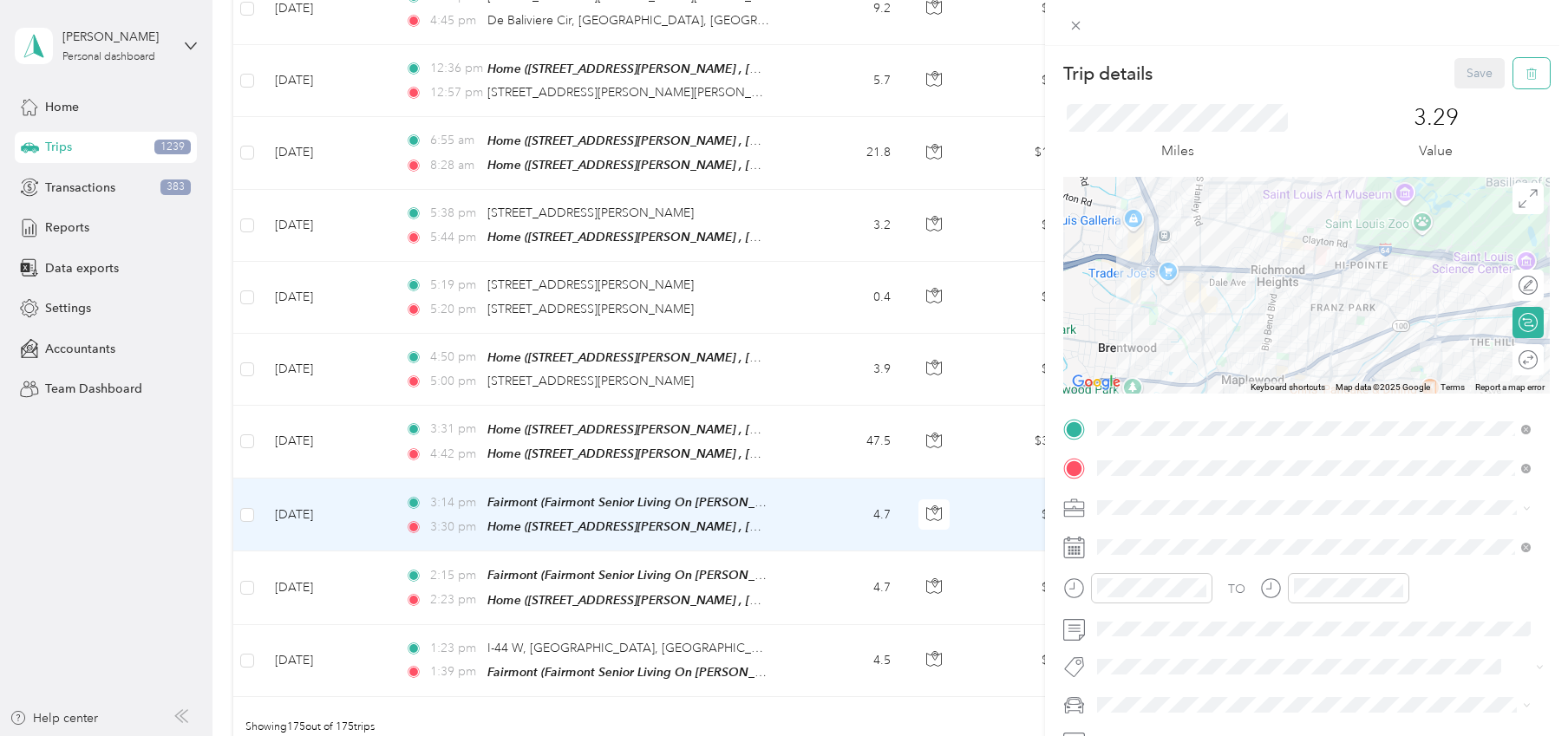
click at [1408, 70] on icon "button" at bounding box center [1531, 74] width 10 height 11
click at [1408, 91] on button "Yes" at bounding box center [1467, 95] width 34 height 28
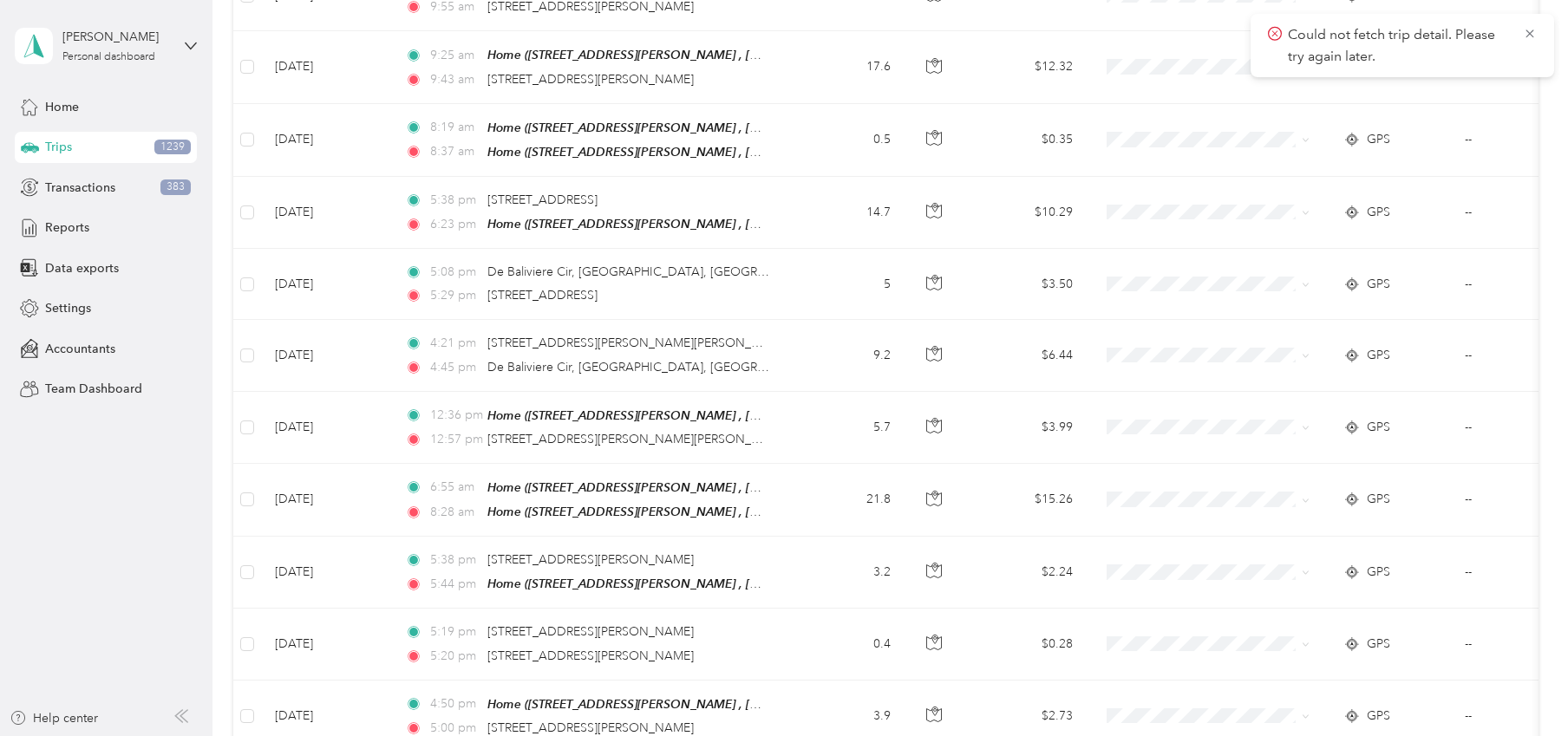
scroll to position [11824, 0]
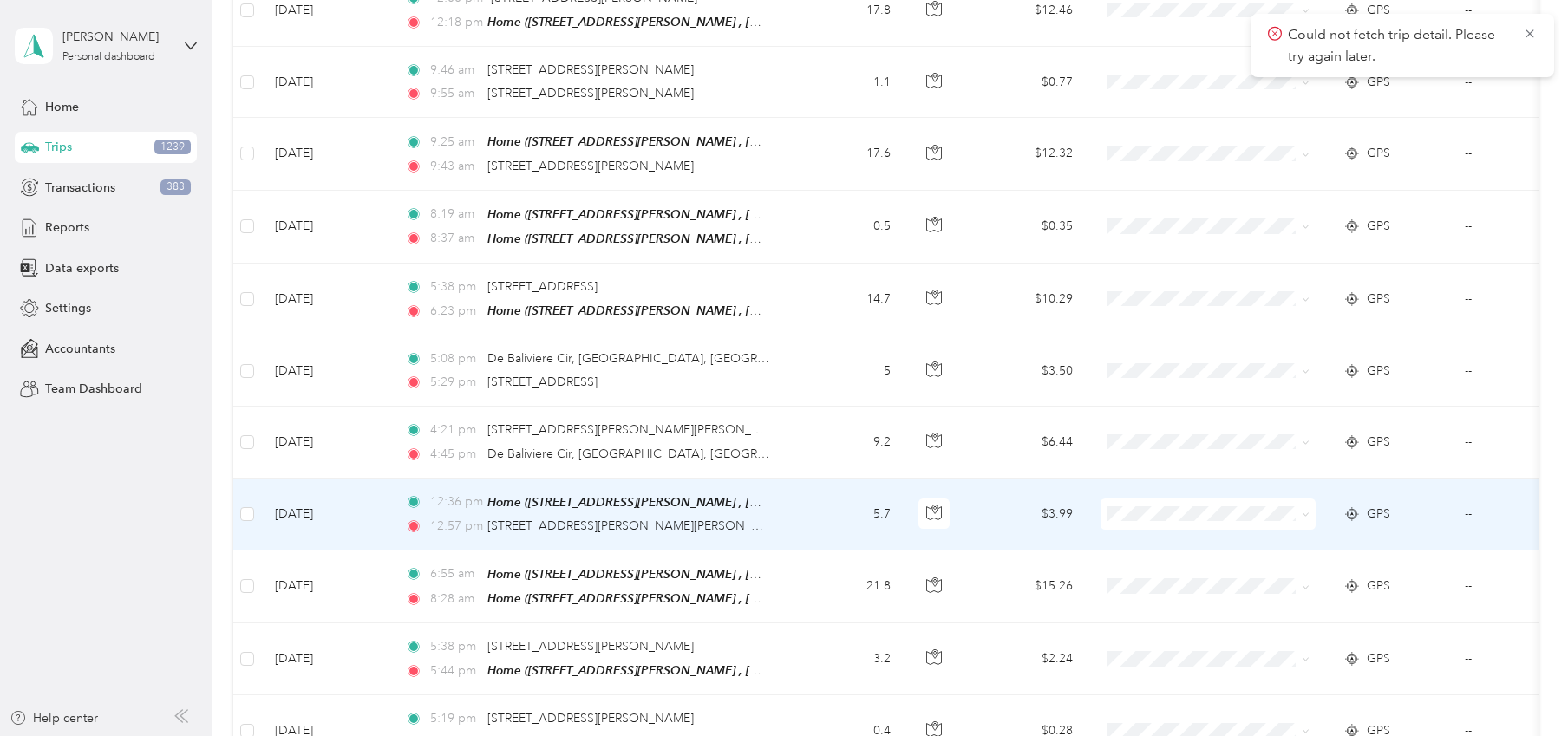
click at [1408, 478] on td "--" at bounding box center [1529, 513] width 158 height 72
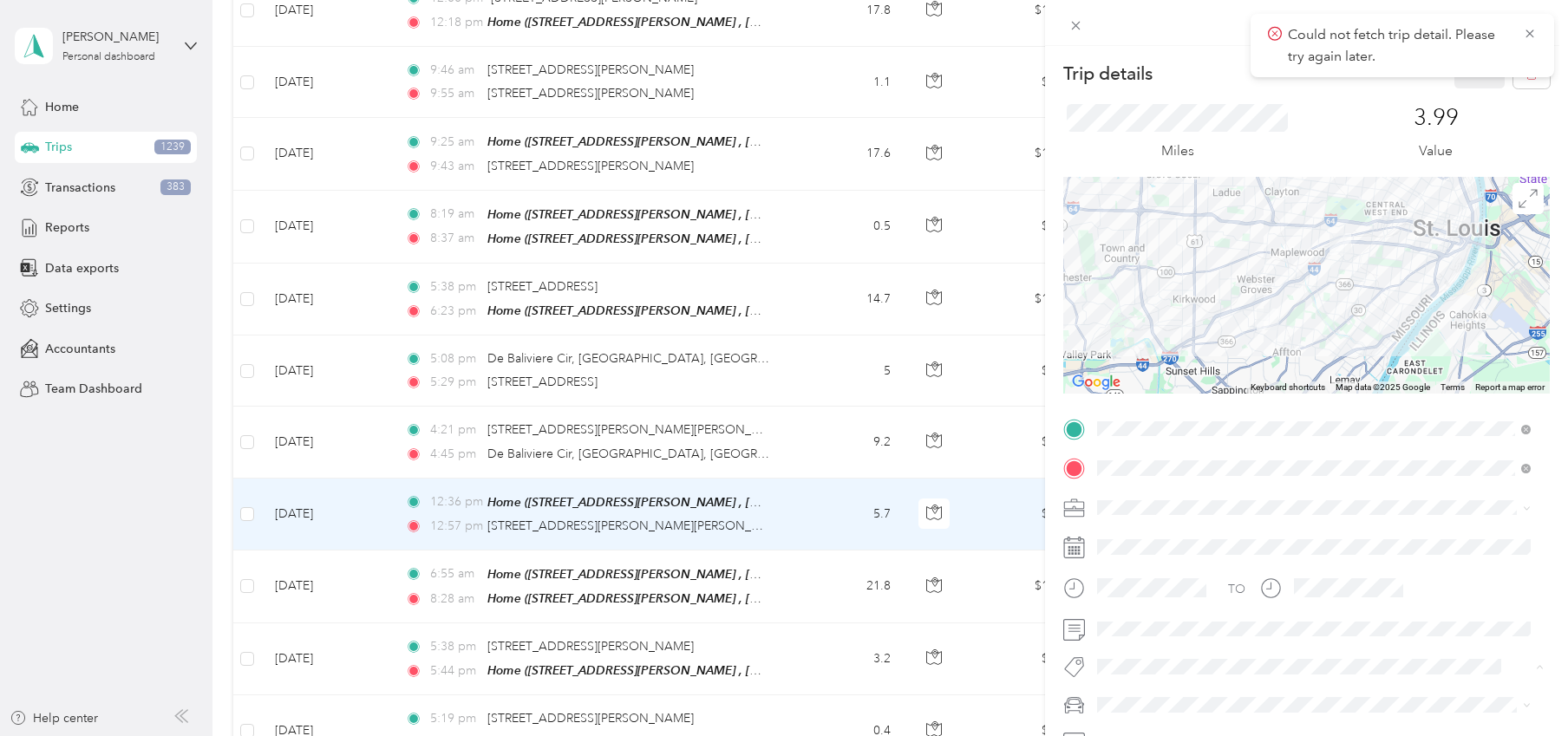
click at [1408, 400] on div "Trip details Save This trip cannot be edited because it is either under review,…" at bounding box center [1306, 426] width 487 height 736
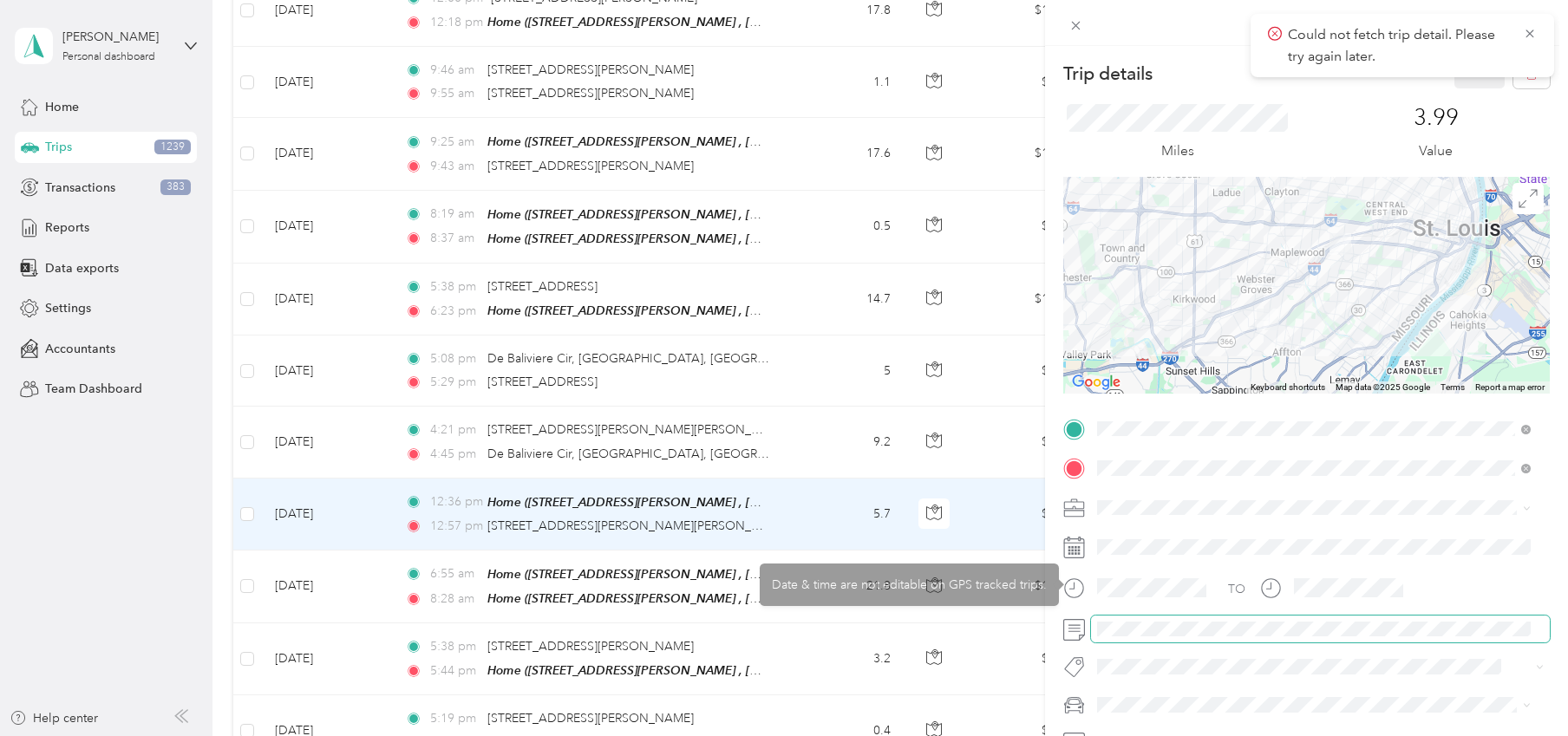
click at [1140, 636] on span at bounding box center [1320, 629] width 459 height 28
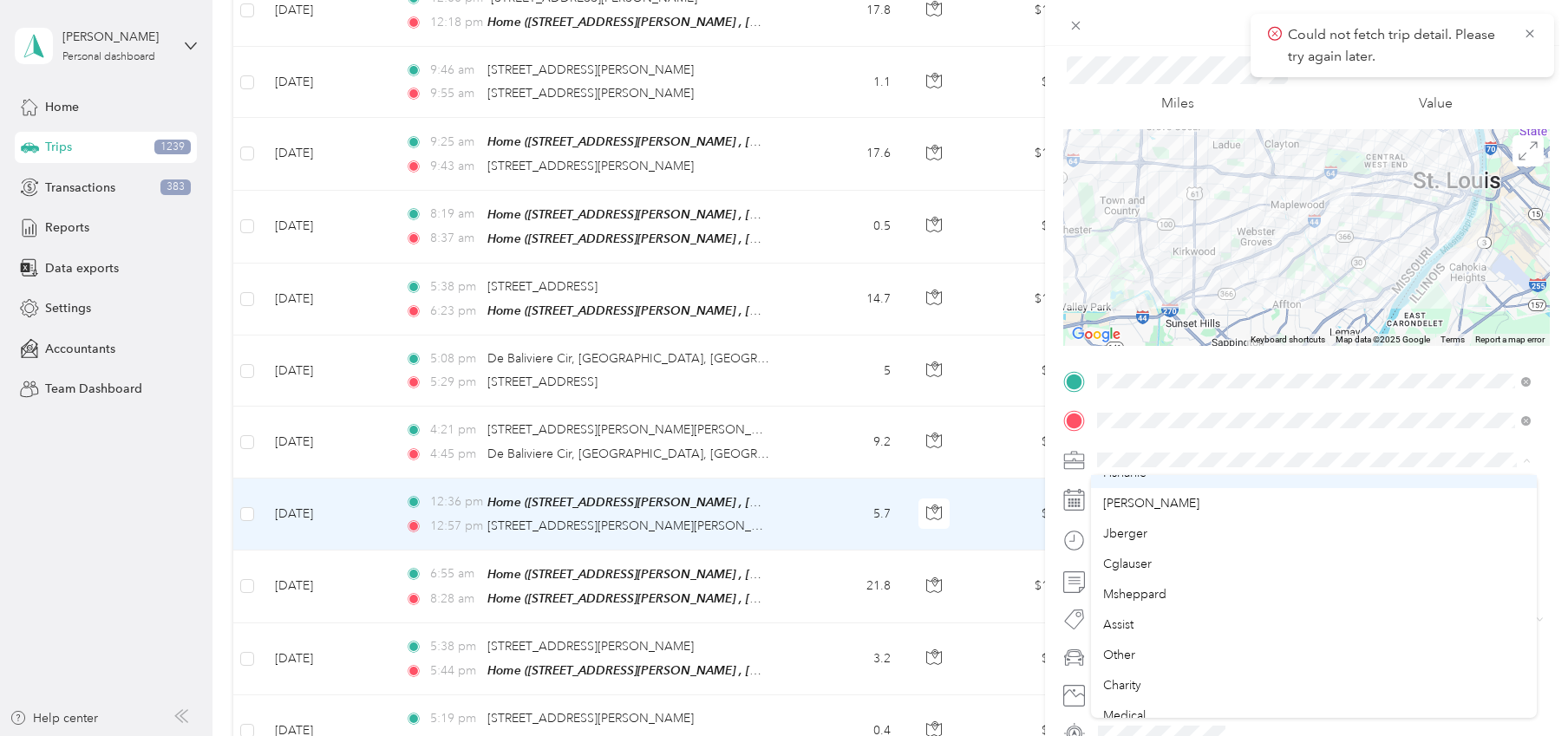
scroll to position [173, 0]
click at [1135, 615] on span "Other" at bounding box center [1119, 620] width 32 height 15
click at [1408, 32] on icon at bounding box center [1529, 34] width 14 height 16
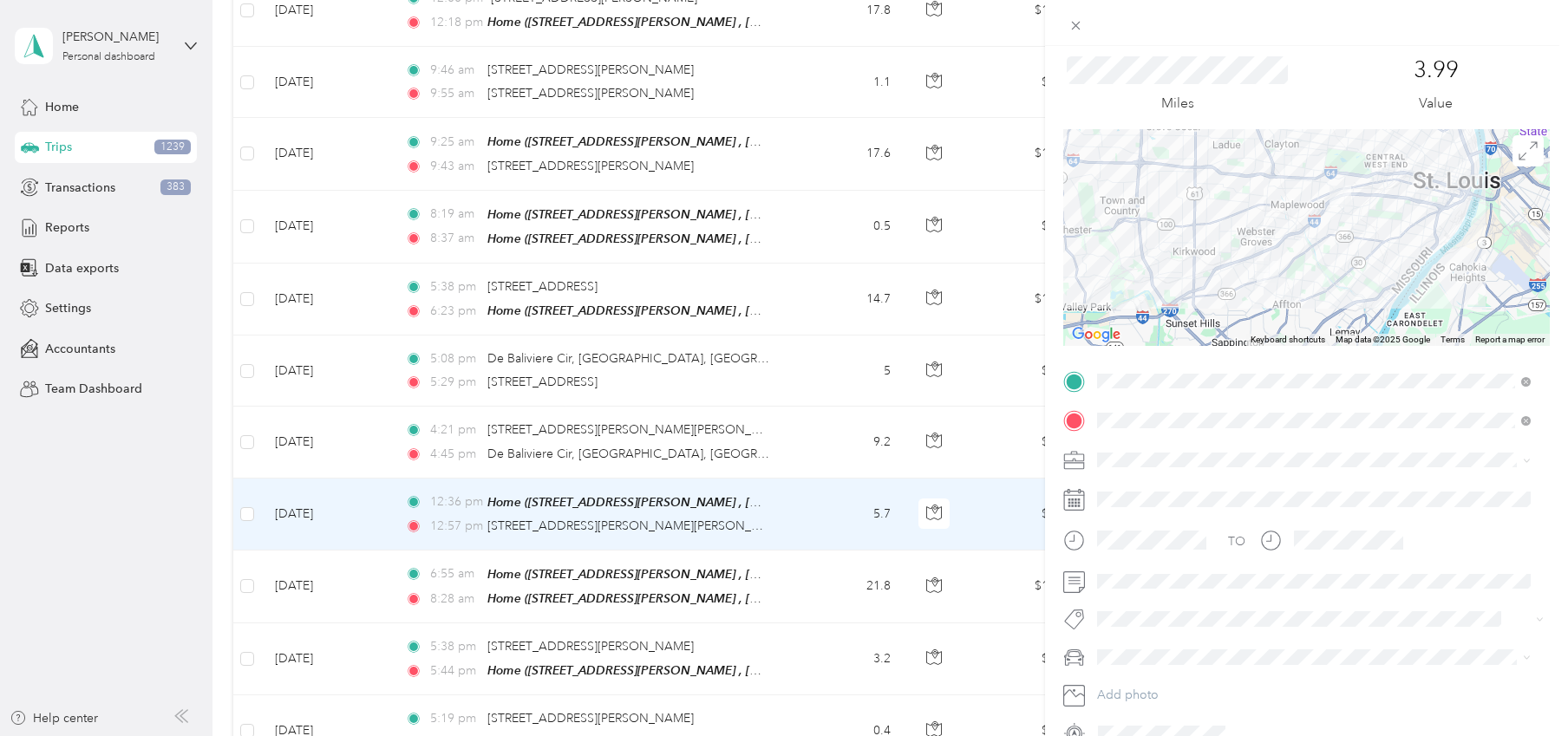
click at [812, 263] on div "Trip details Save This trip cannot be edited because it is either under review,…" at bounding box center [784, 368] width 1568 height 736
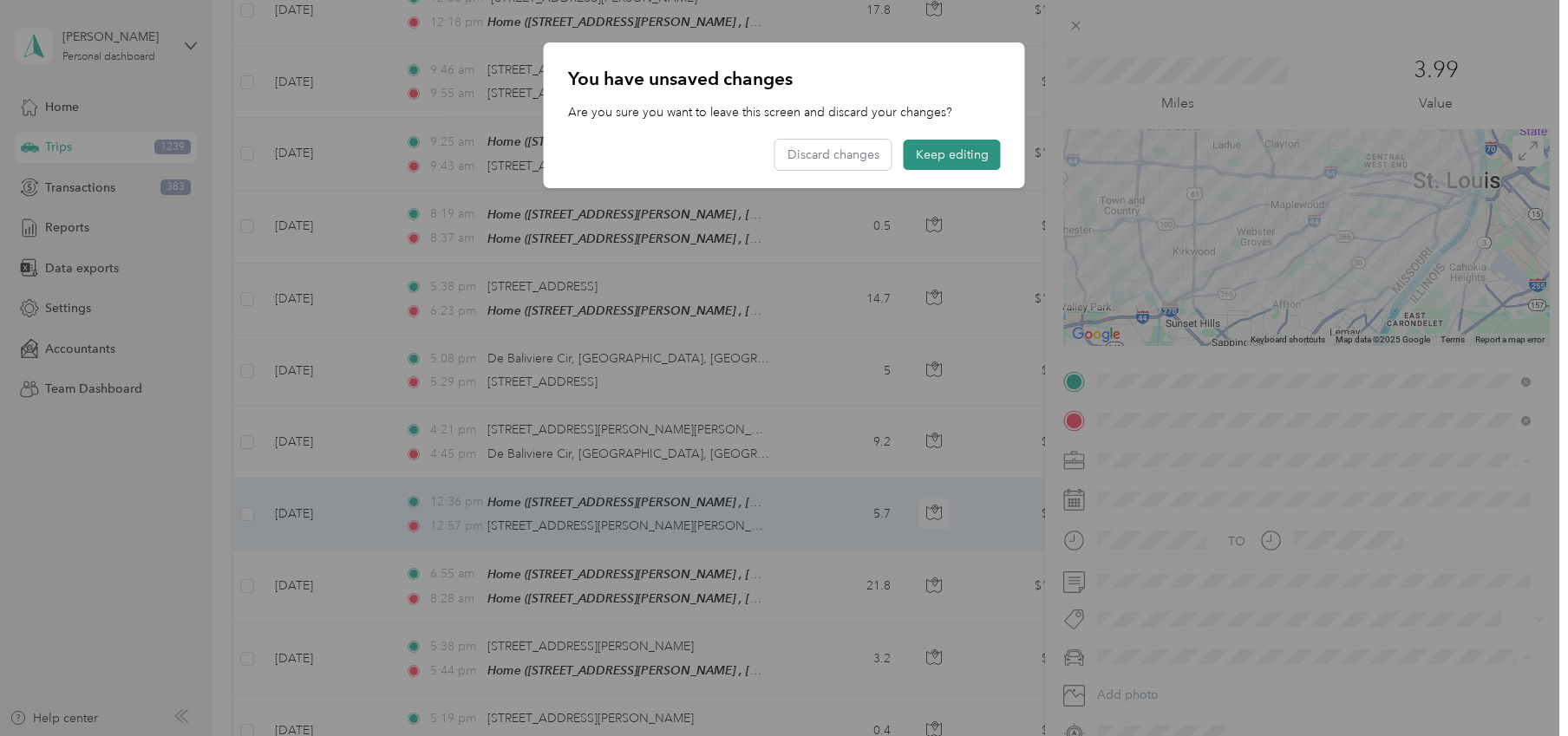
click at [933, 151] on button "Keep editing" at bounding box center [952, 155] width 97 height 31
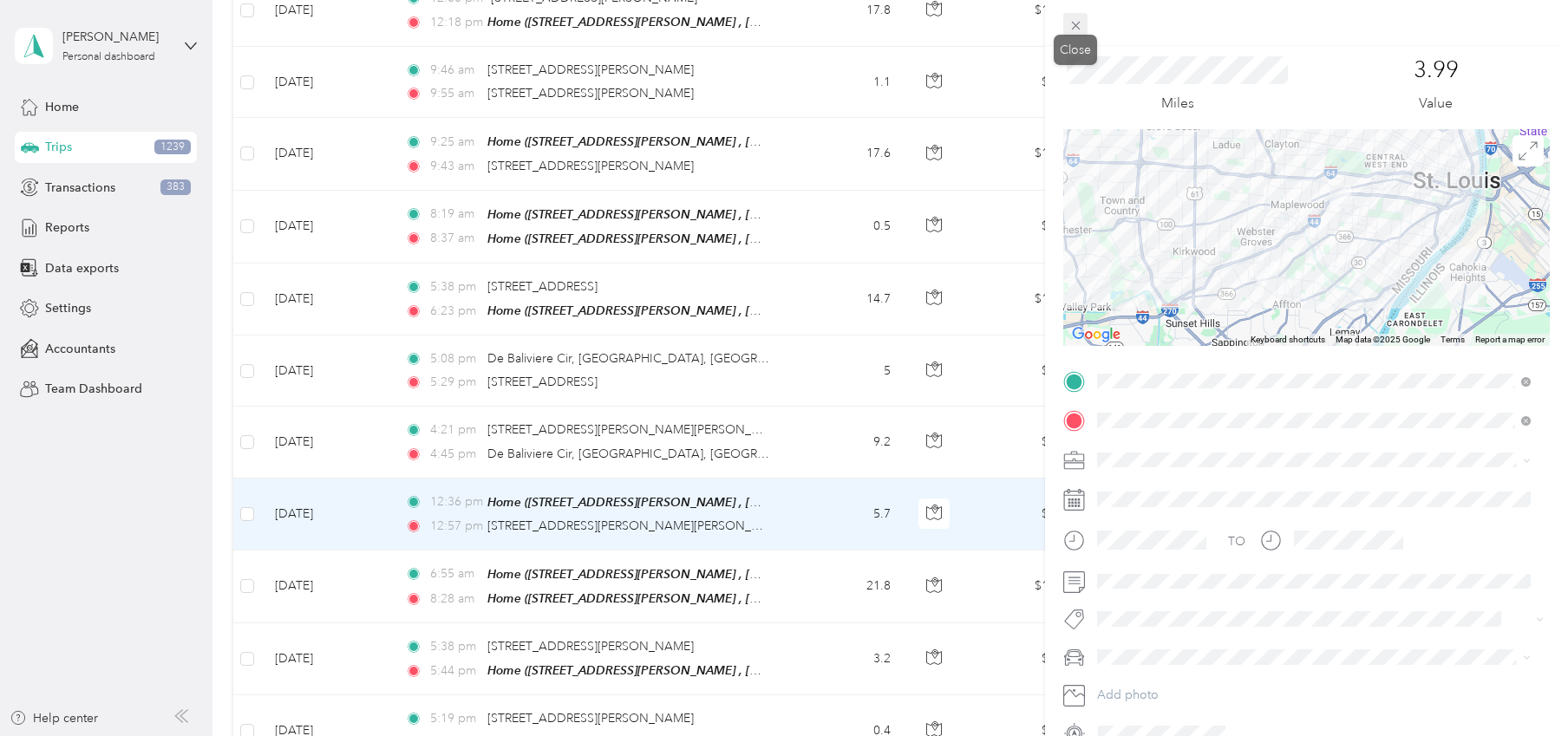
click at [1076, 24] on icon at bounding box center [1075, 25] width 8 height 8
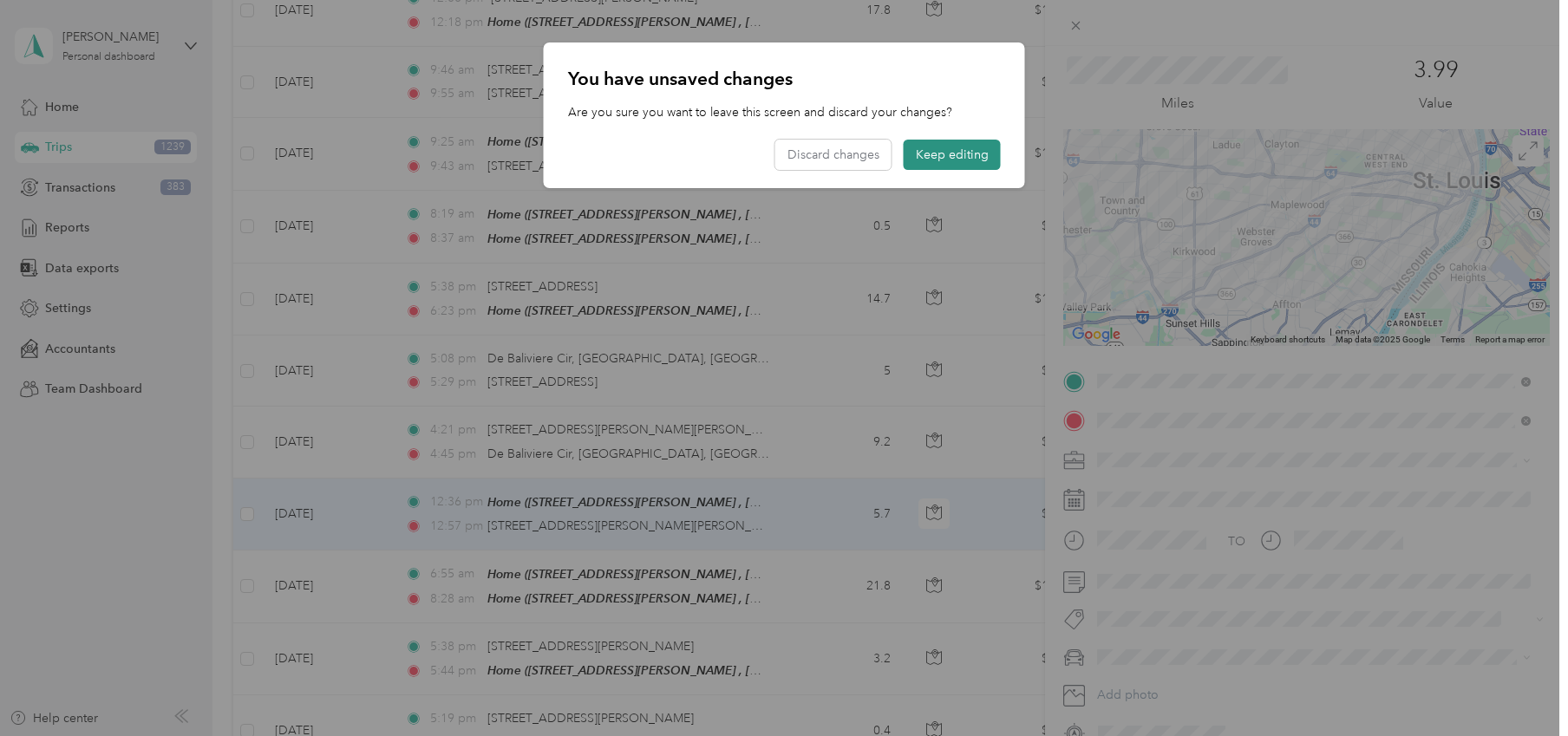
click at [974, 150] on button "Keep editing" at bounding box center [952, 155] width 97 height 31
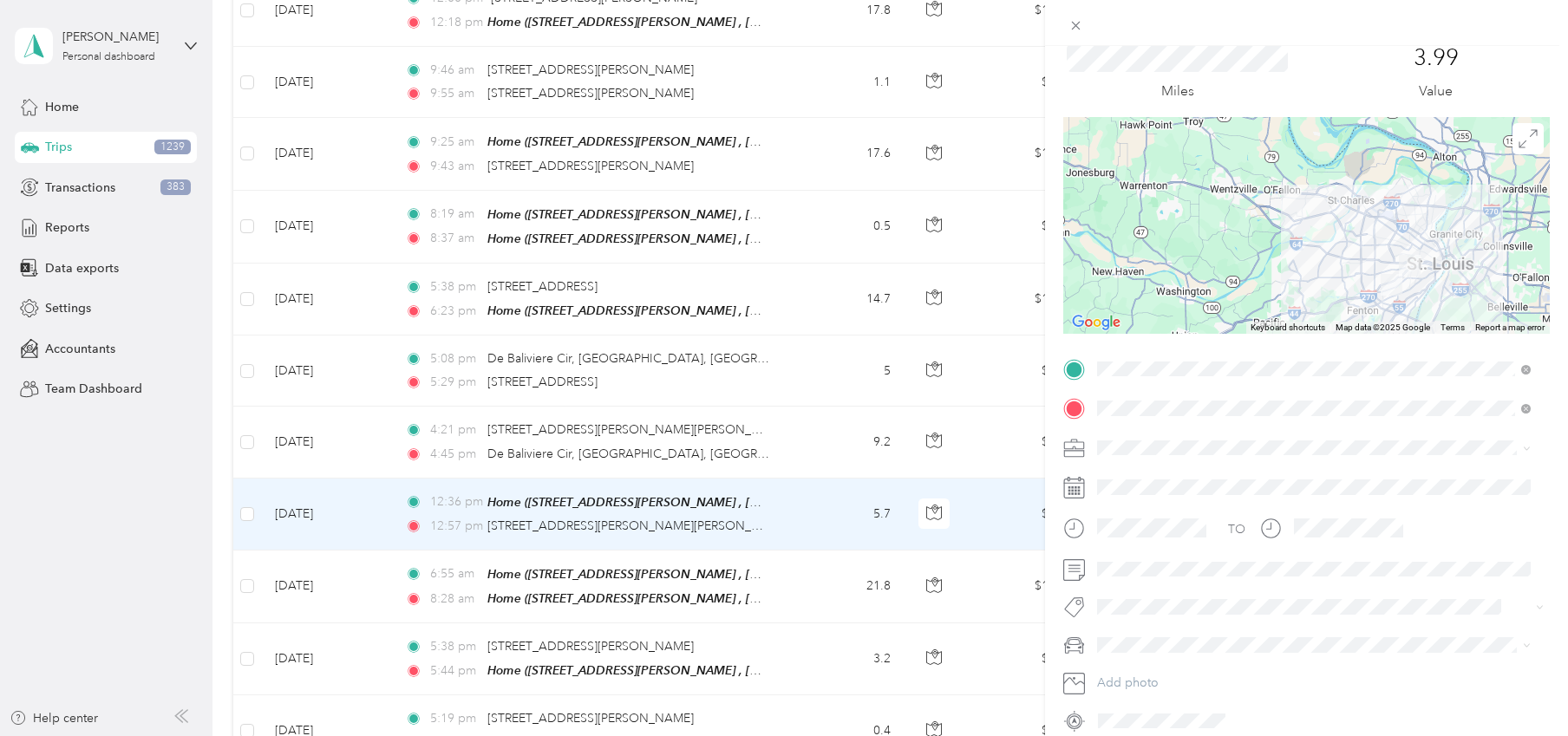
scroll to position [0, 0]
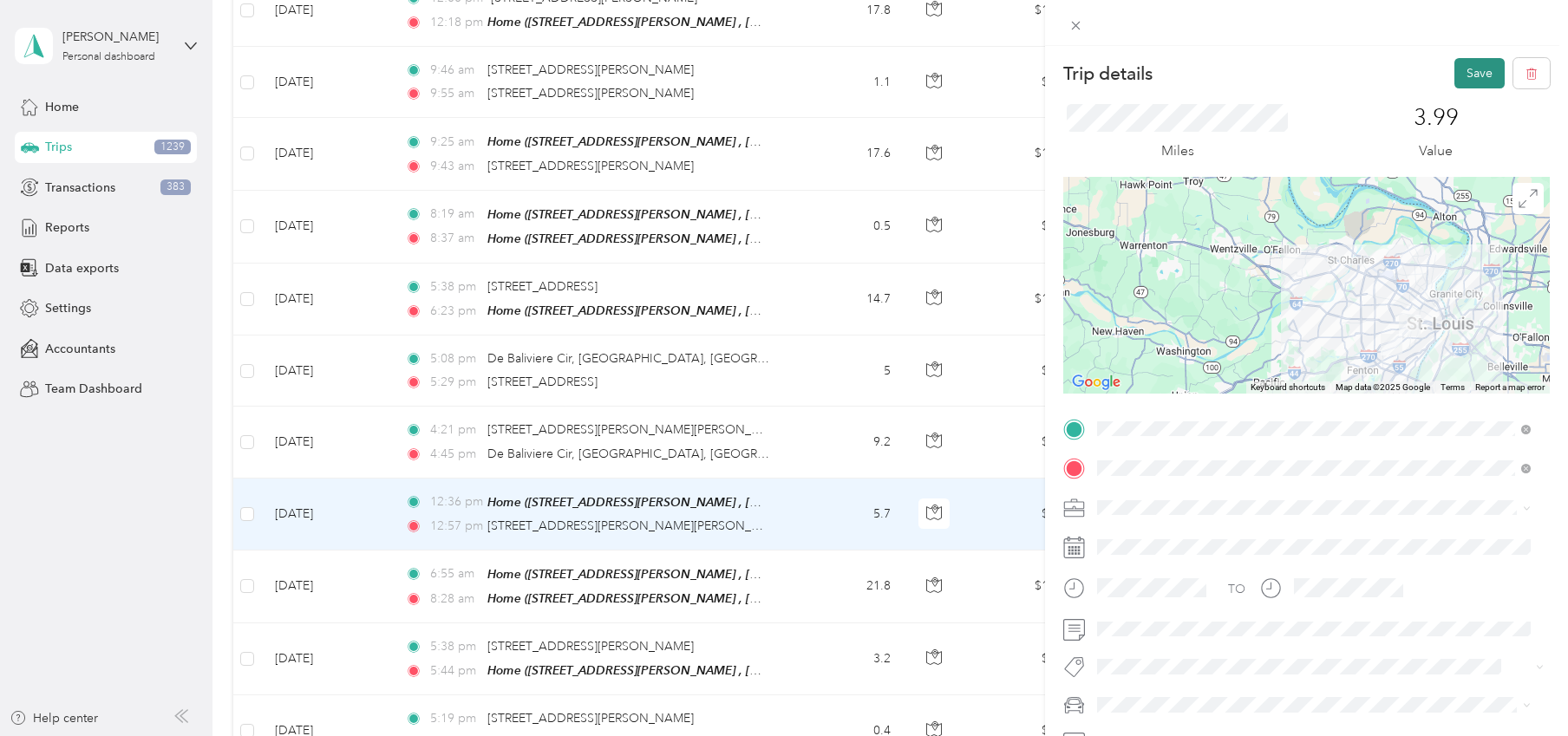
click at [1408, 68] on button "Save" at bounding box center [1479, 73] width 50 height 31
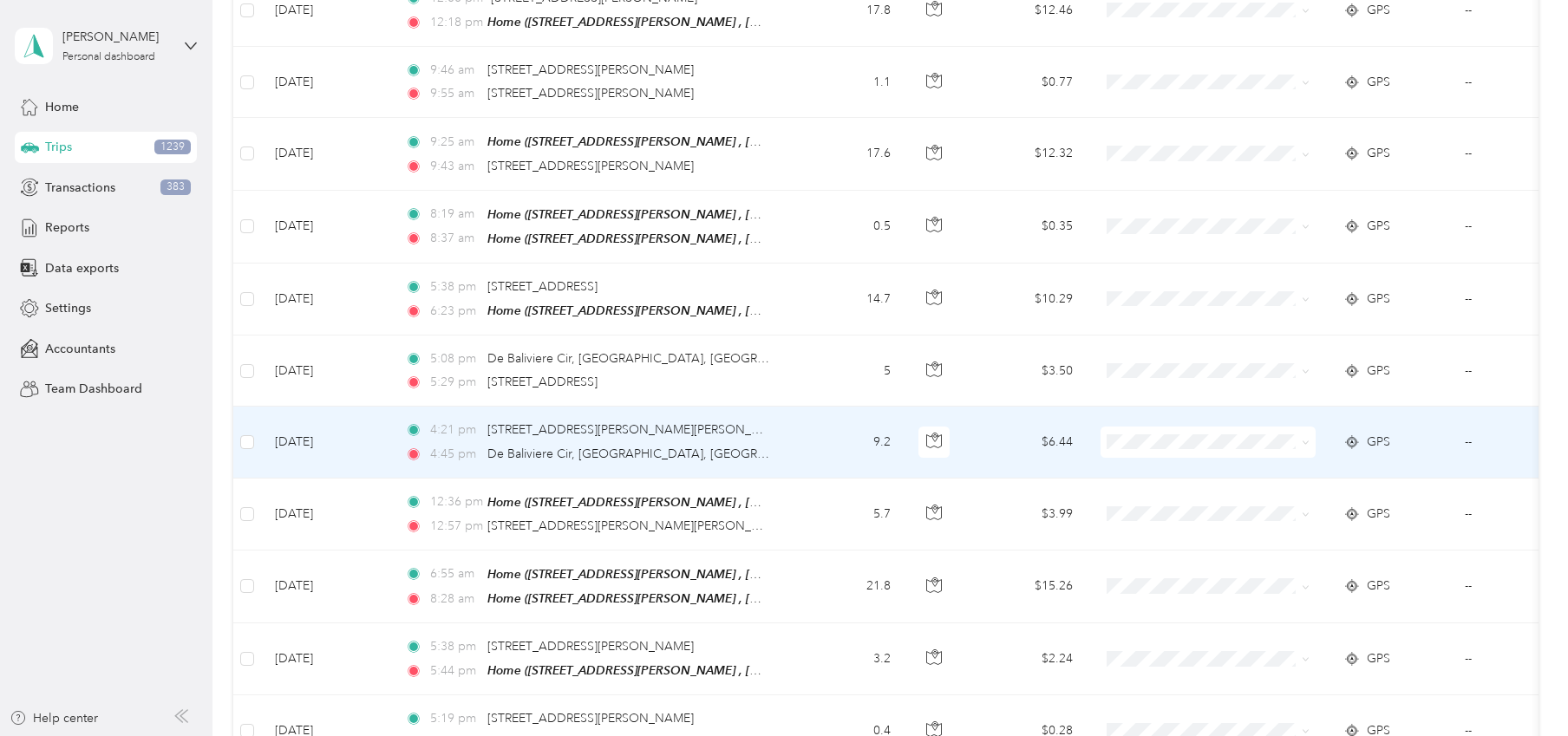
click at [1408, 406] on td "--" at bounding box center [1529, 442] width 158 height 71
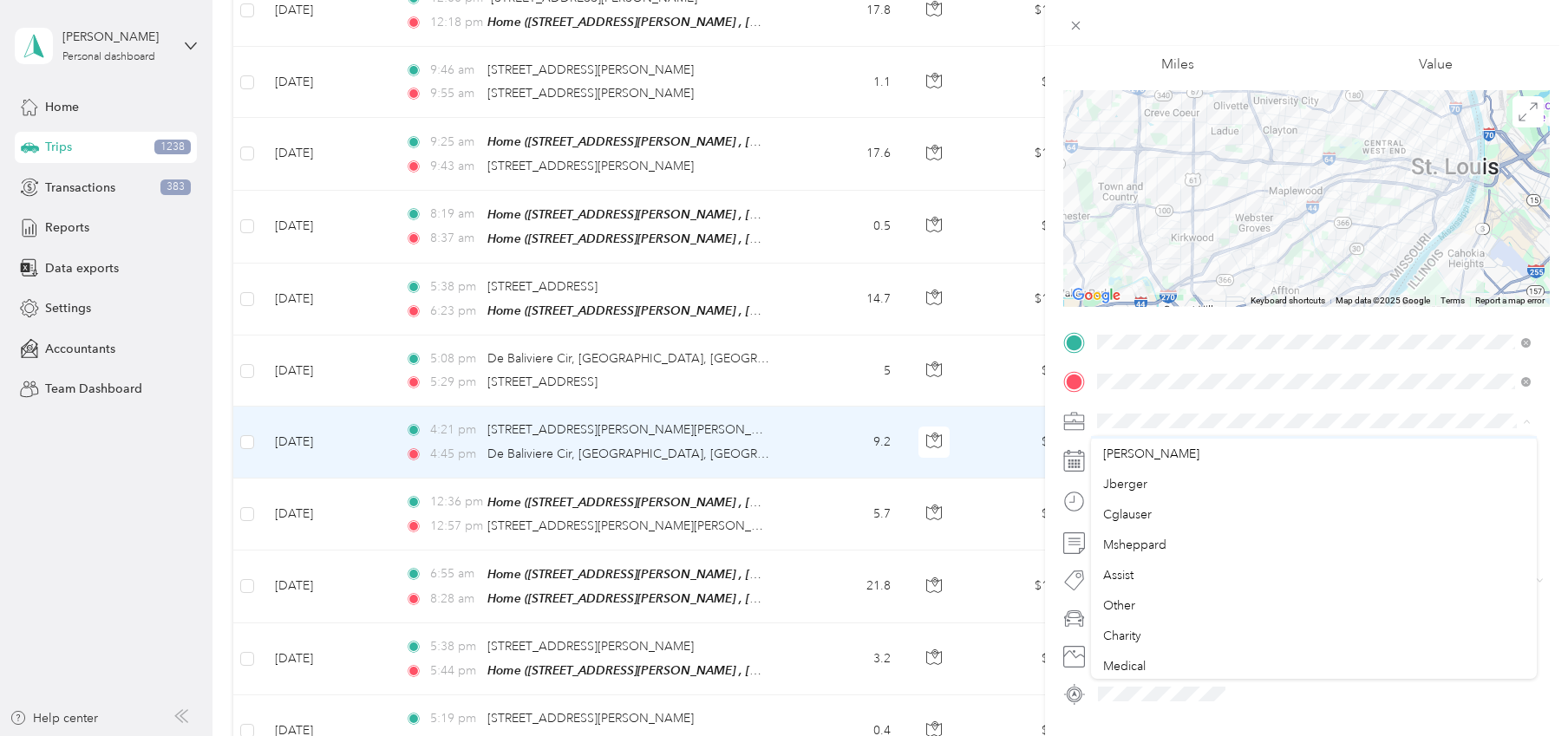
scroll to position [173, 0]
click at [1138, 581] on div "Other" at bounding box center [1314, 580] width 421 height 19
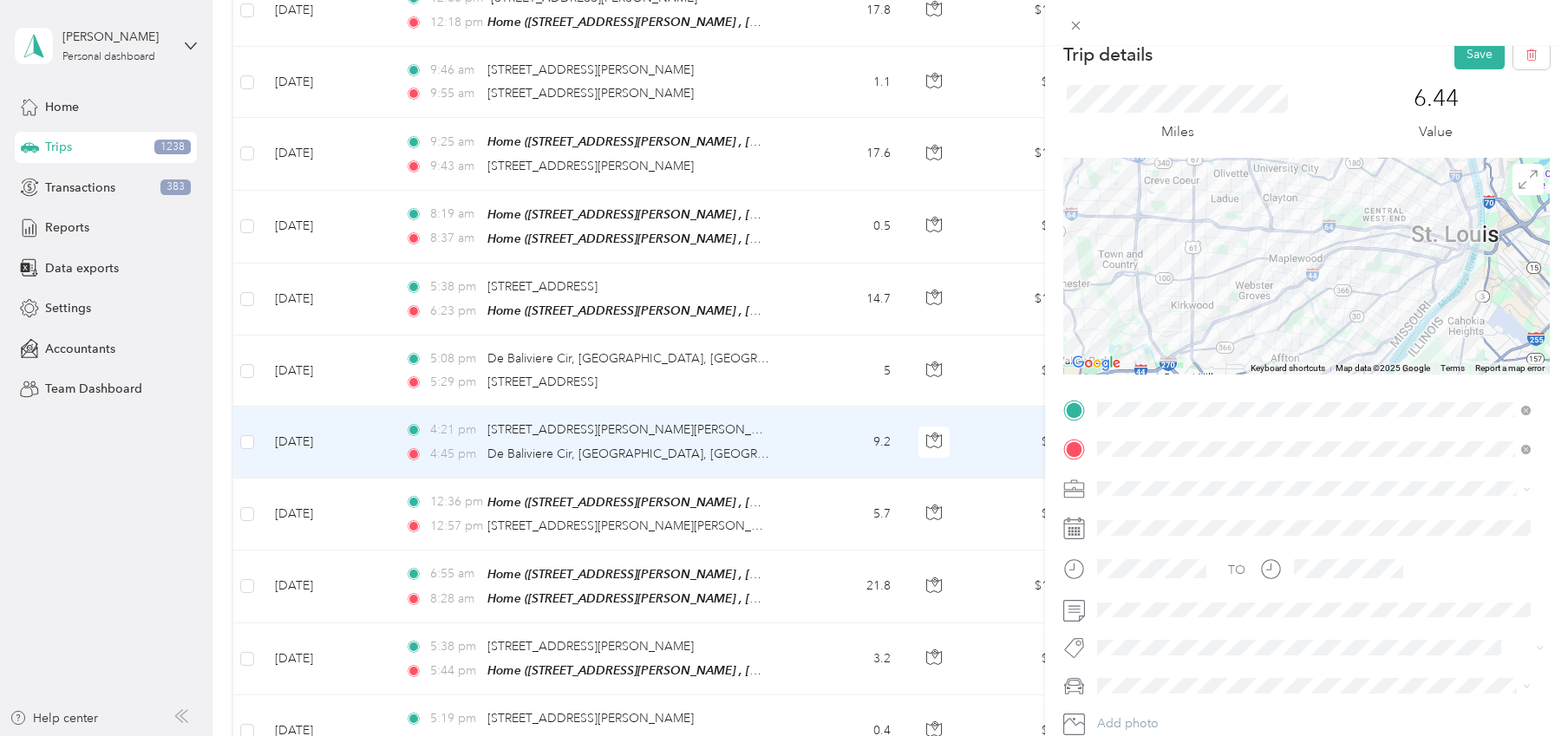
scroll to position [0, 0]
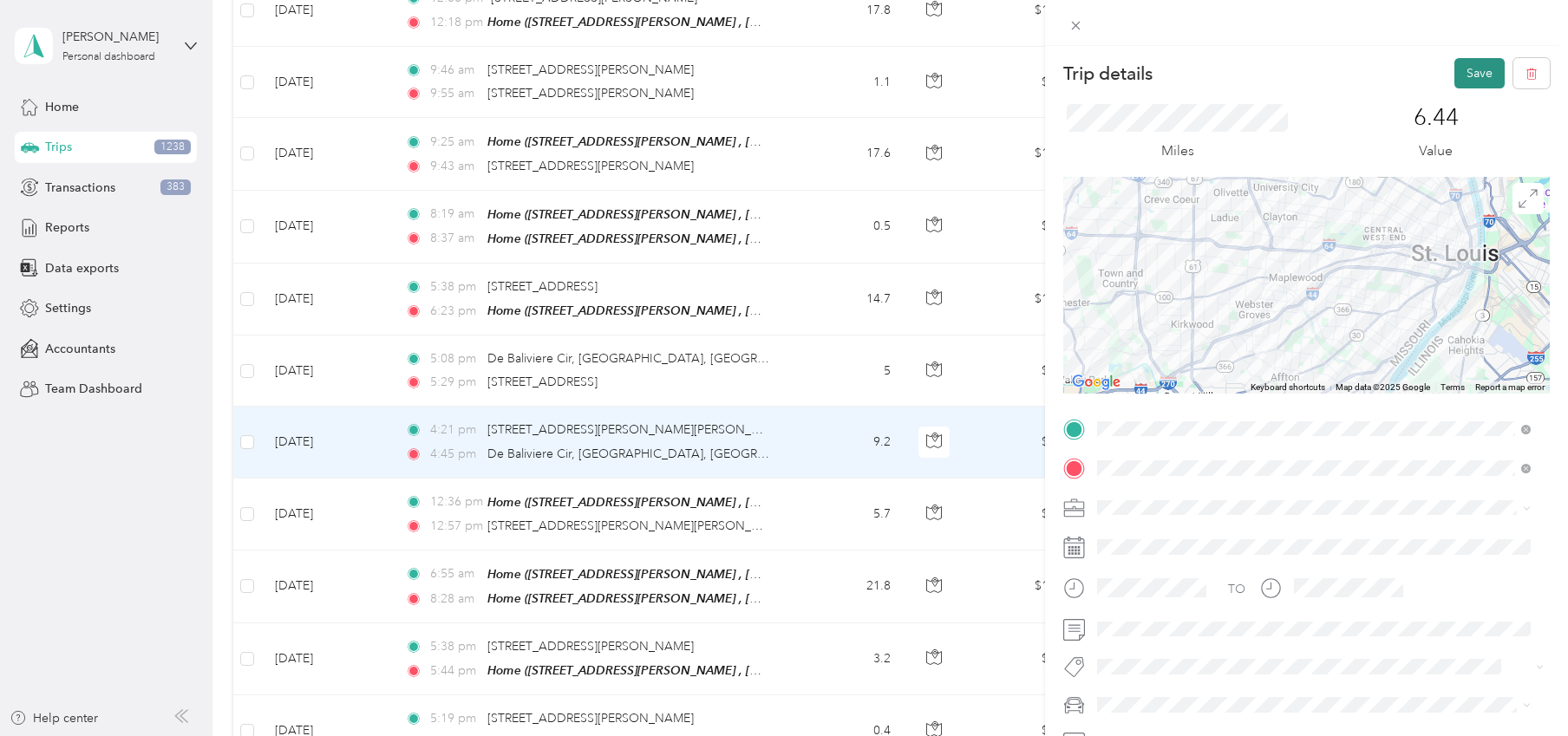
click at [1408, 64] on button "Save" at bounding box center [1479, 73] width 50 height 31
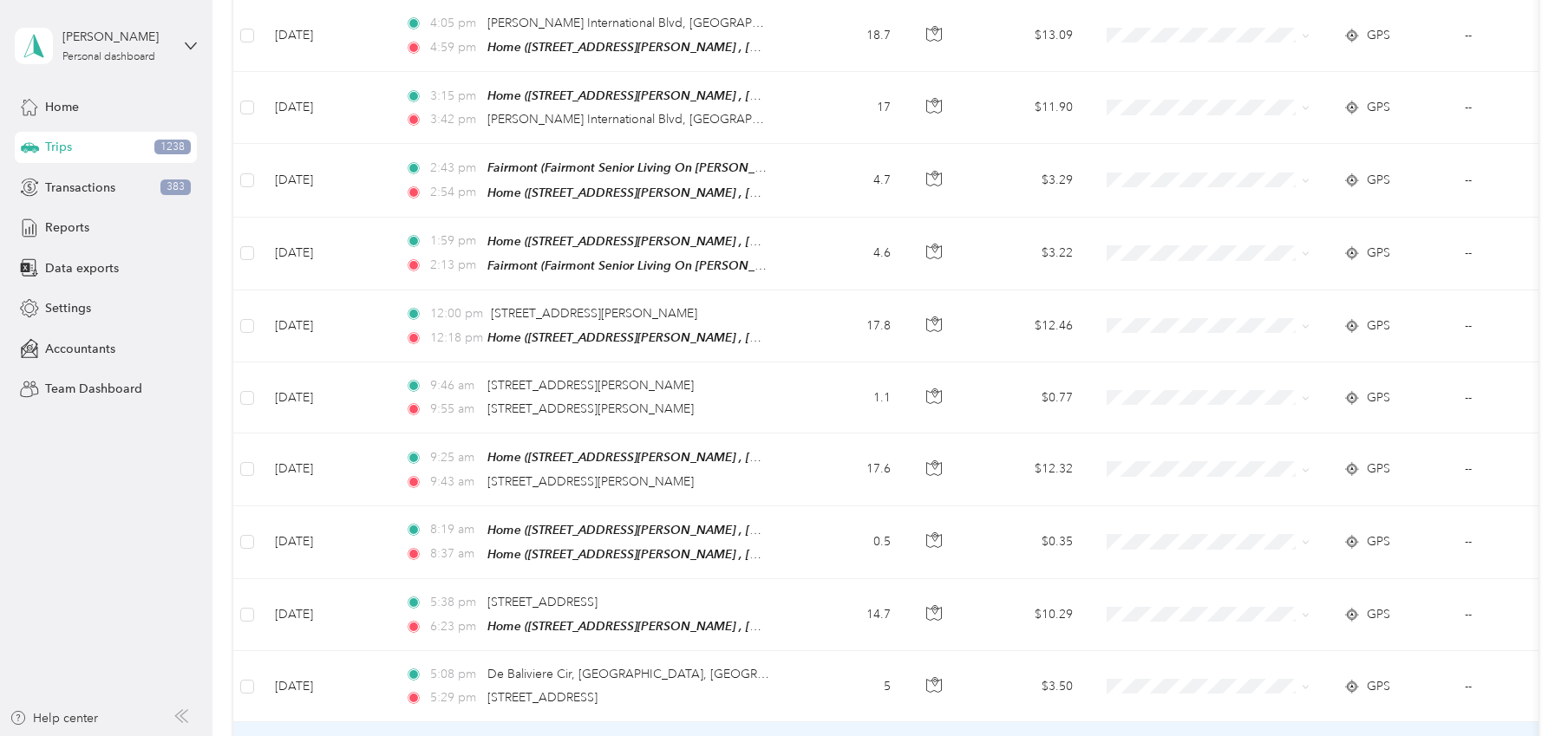
scroll to position [11477, 0]
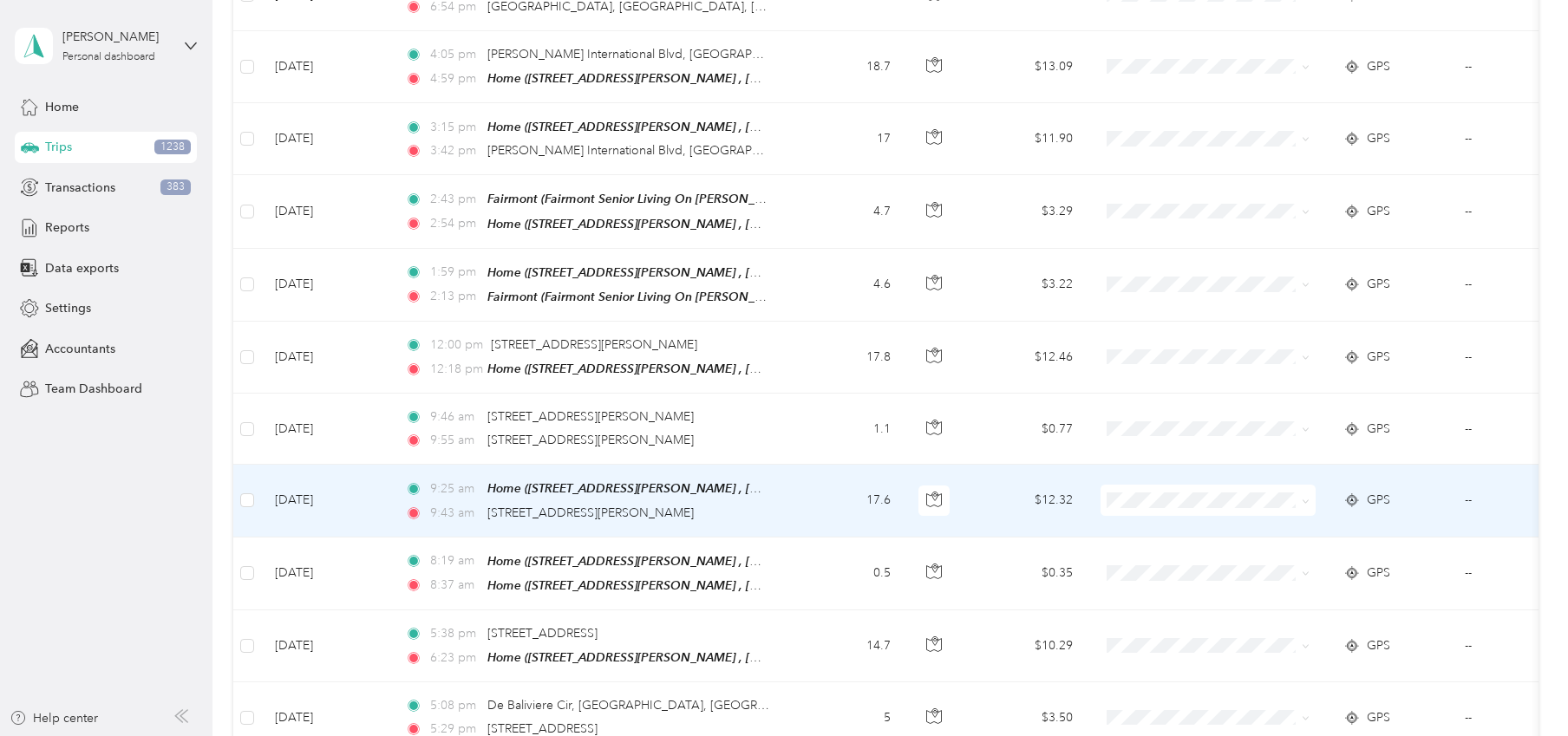
click at [1160, 489] on li "[PERSON_NAME]" at bounding box center [1207, 502] width 215 height 31
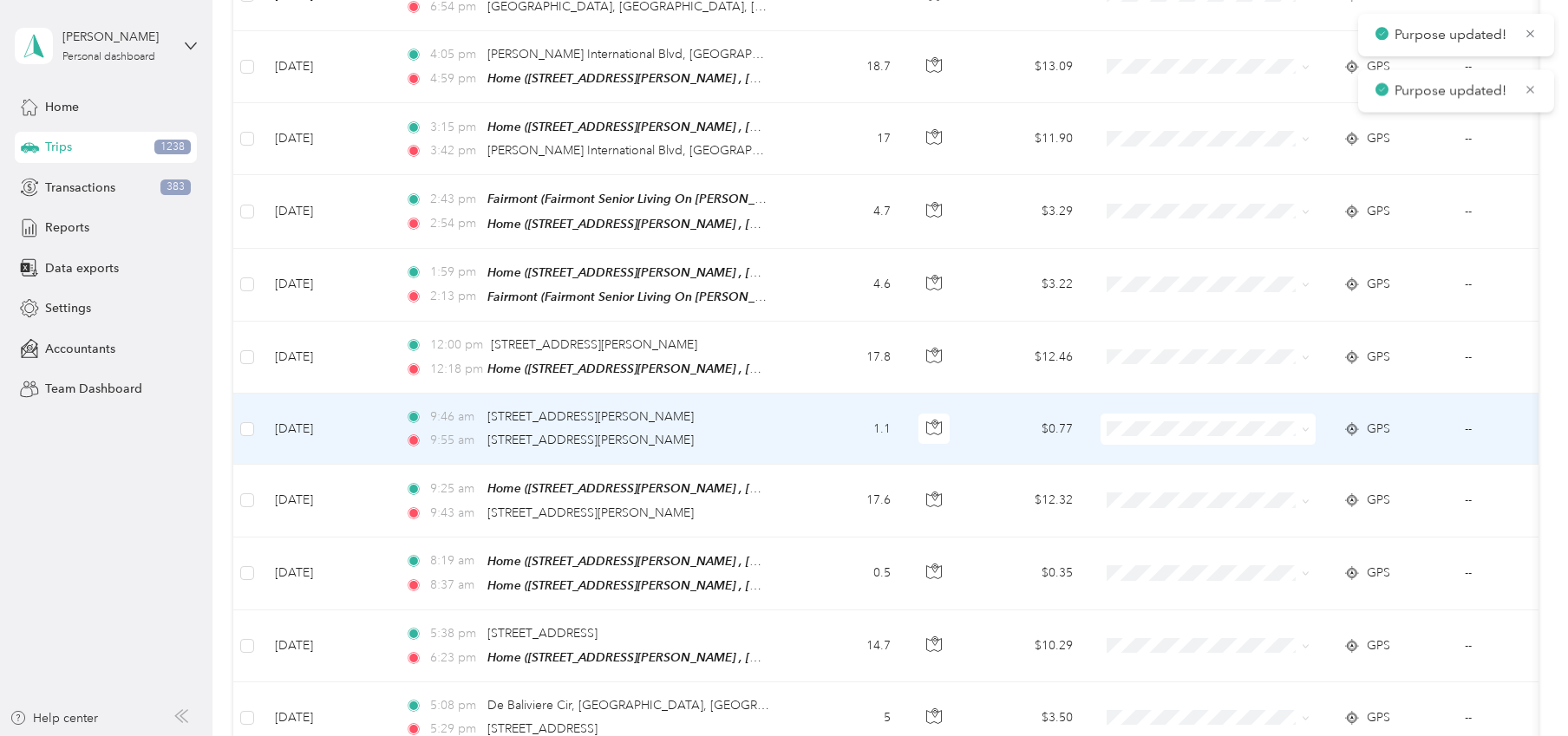
click at [1306, 426] on icon at bounding box center [1305, 429] width 7 height 7
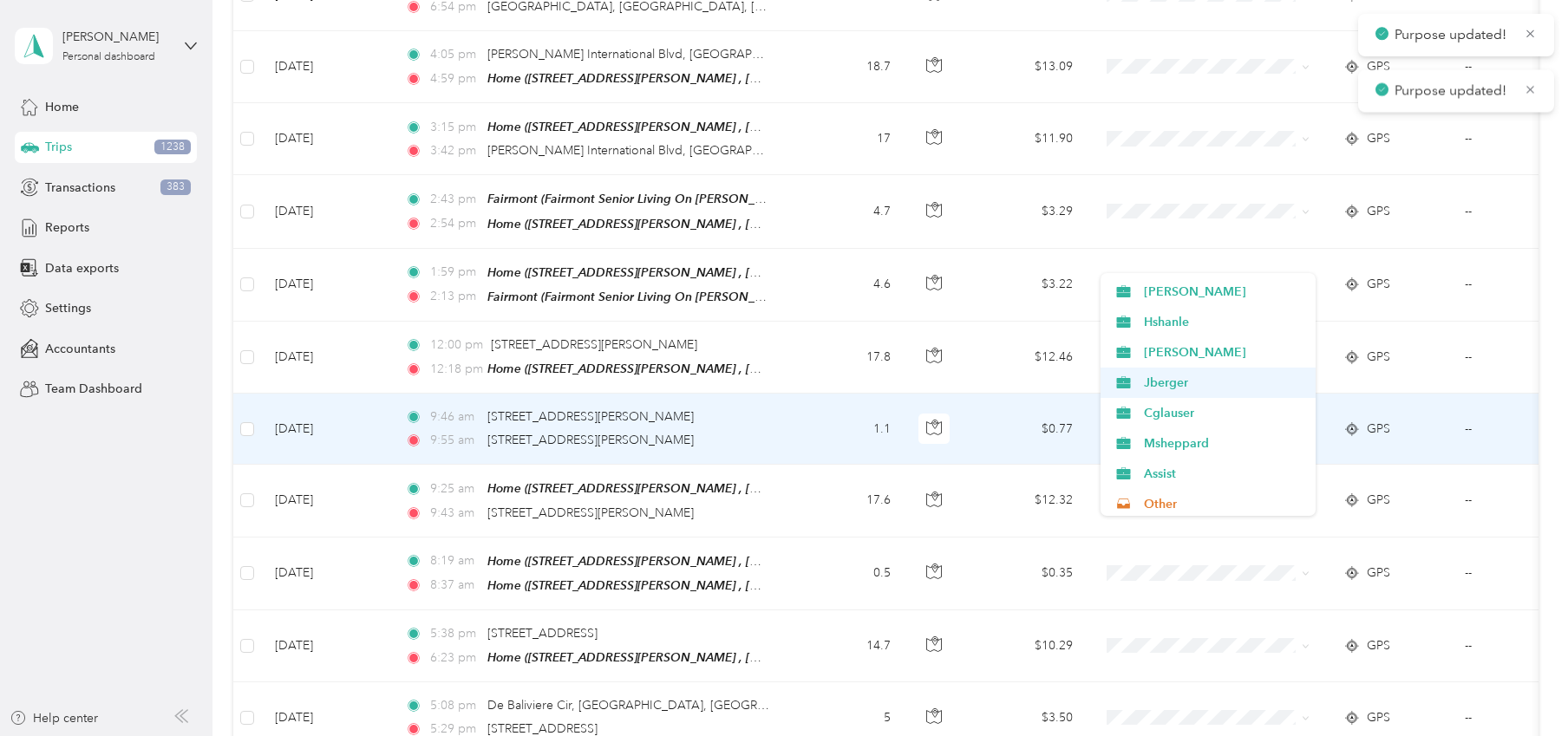
scroll to position [242, 0]
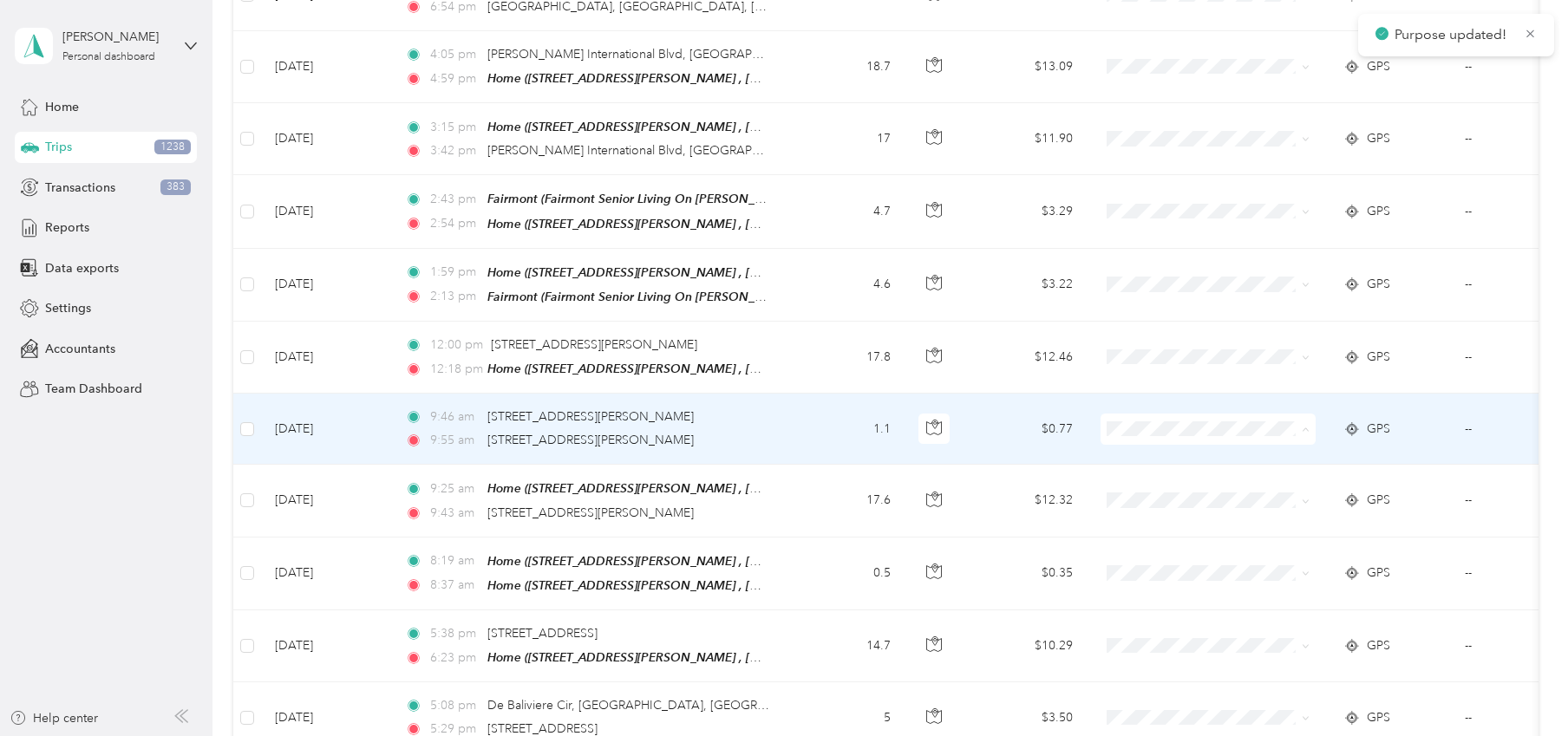
click at [1167, 349] on span "Other" at bounding box center [1224, 349] width 160 height 19
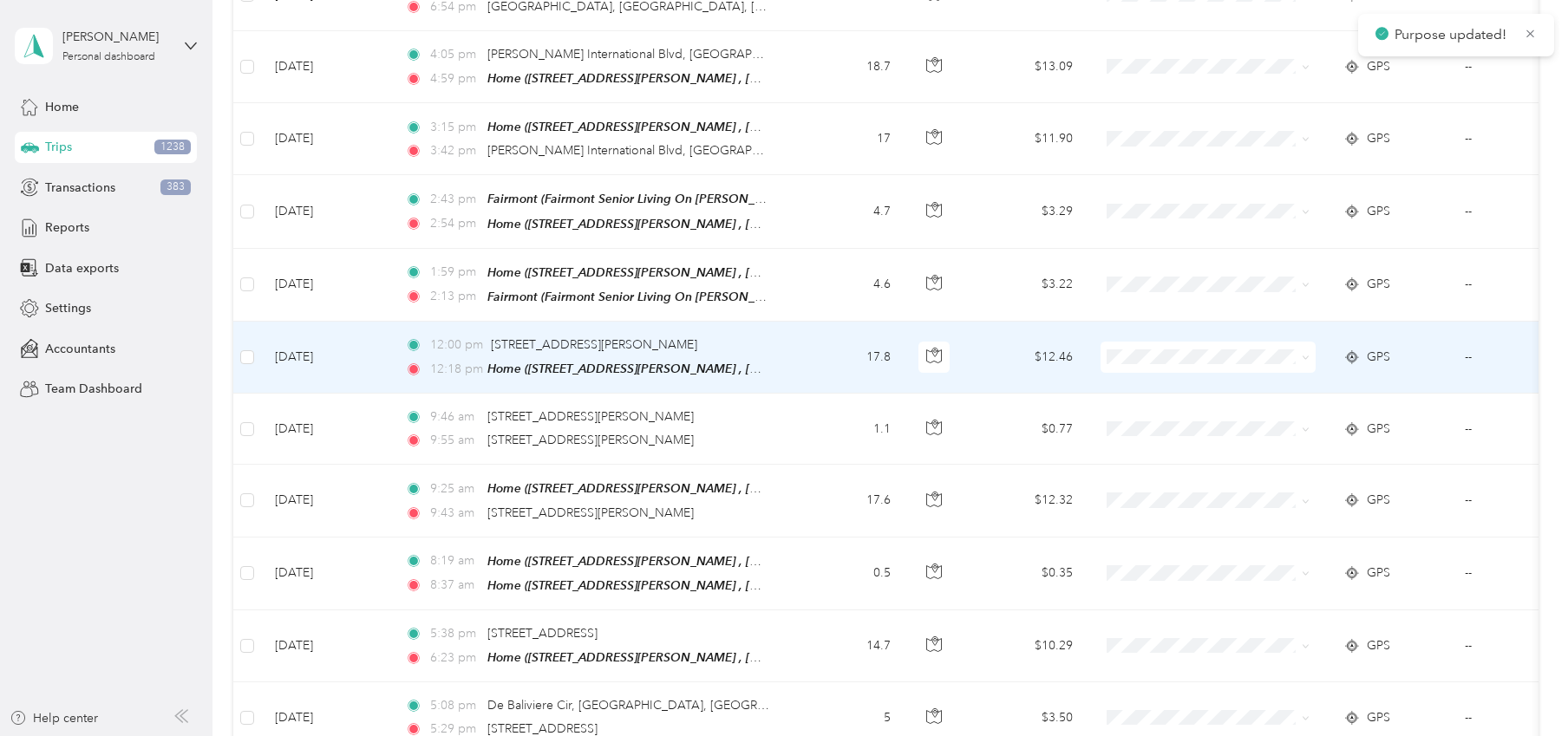
click at [1305, 356] on icon at bounding box center [1306, 358] width 6 height 4
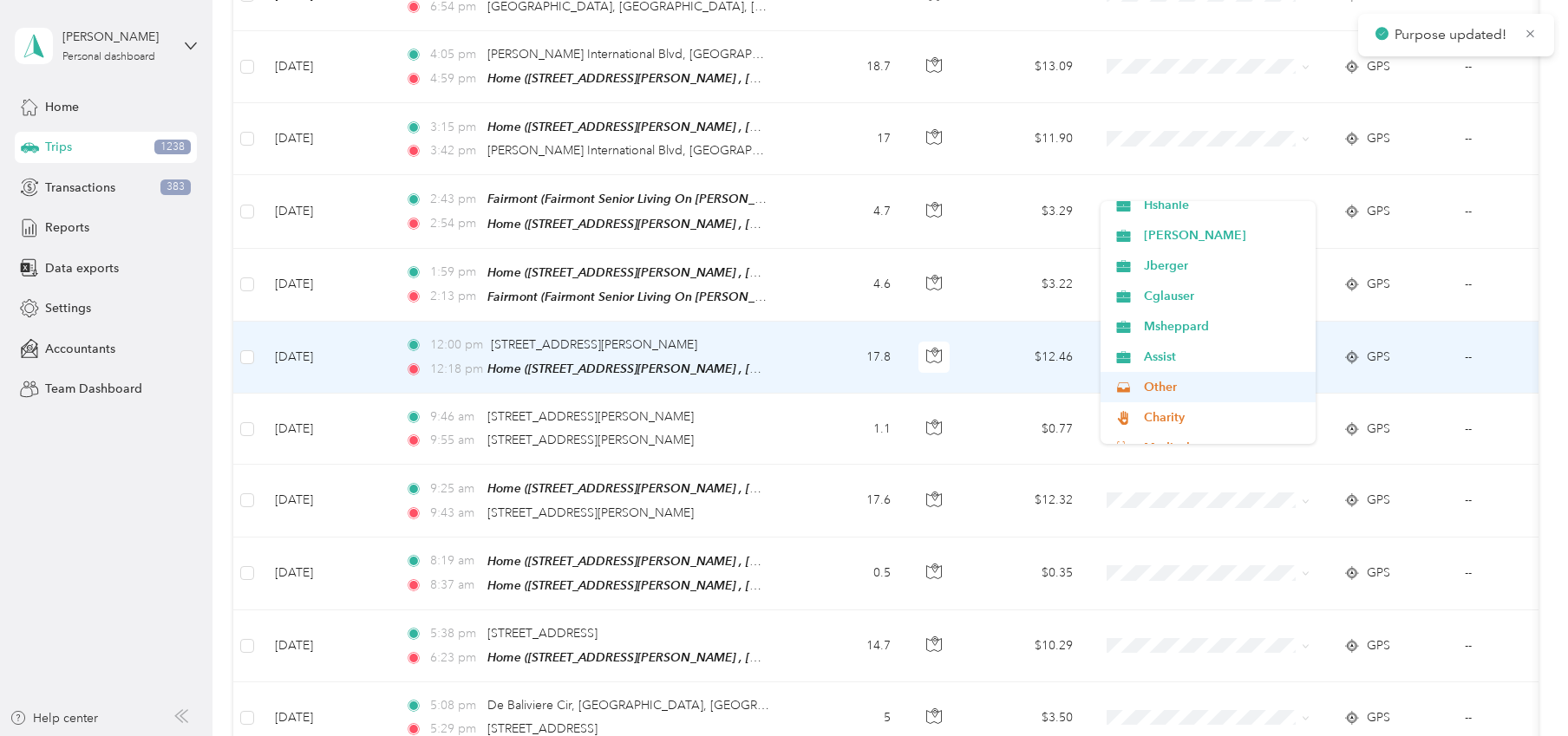
scroll to position [173, 0]
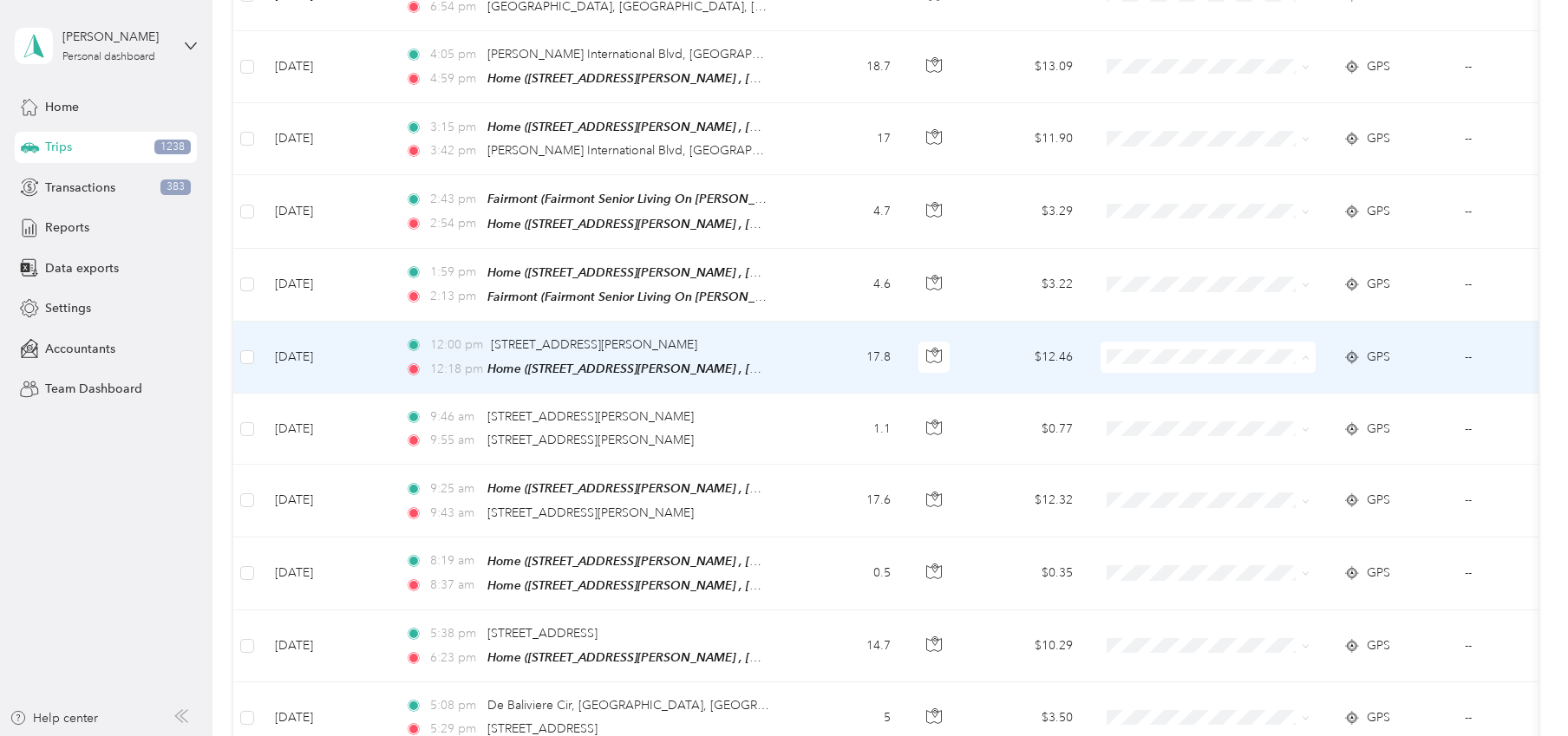
click at [1175, 349] on span "Other" at bounding box center [1224, 347] width 160 height 19
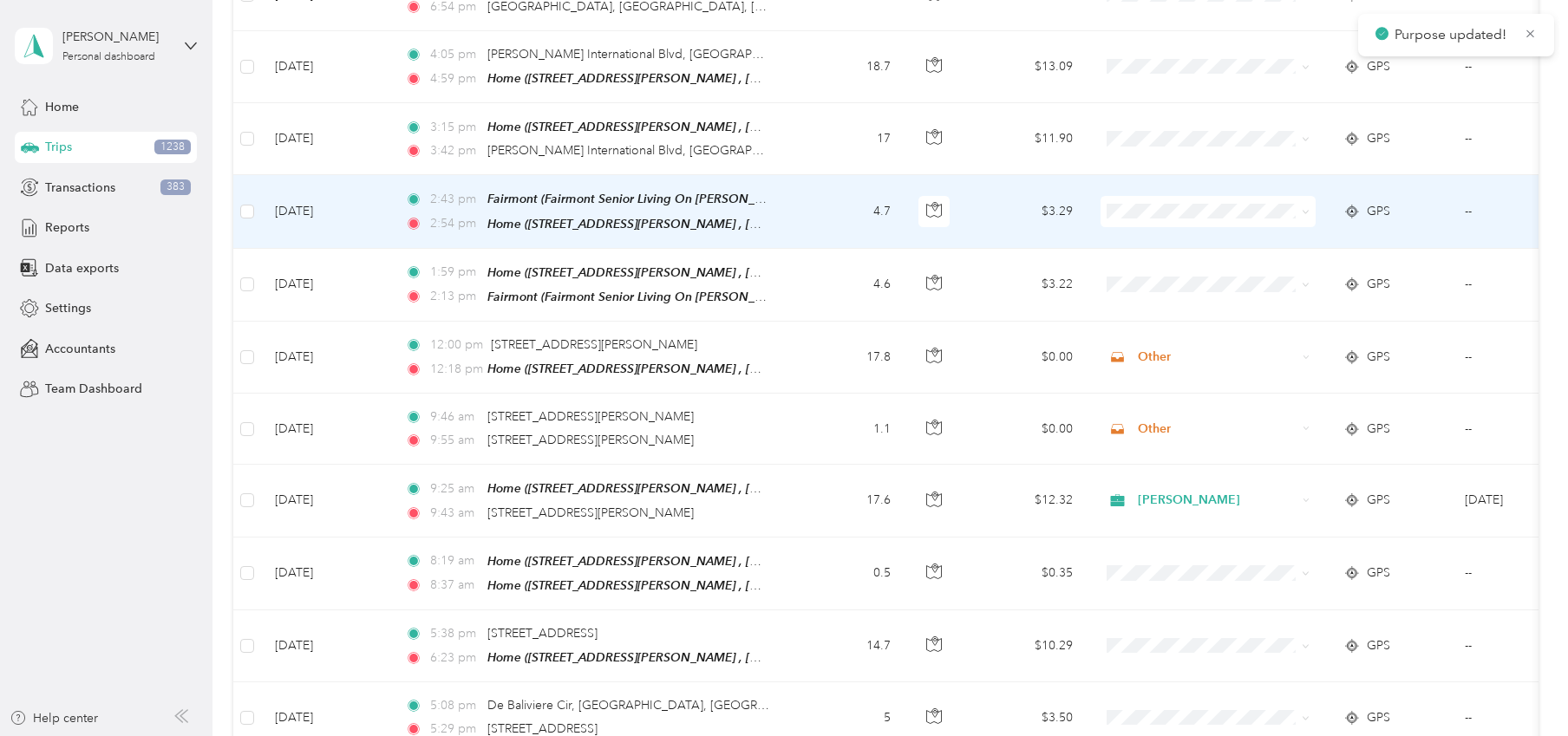
scroll to position [11390, 0]
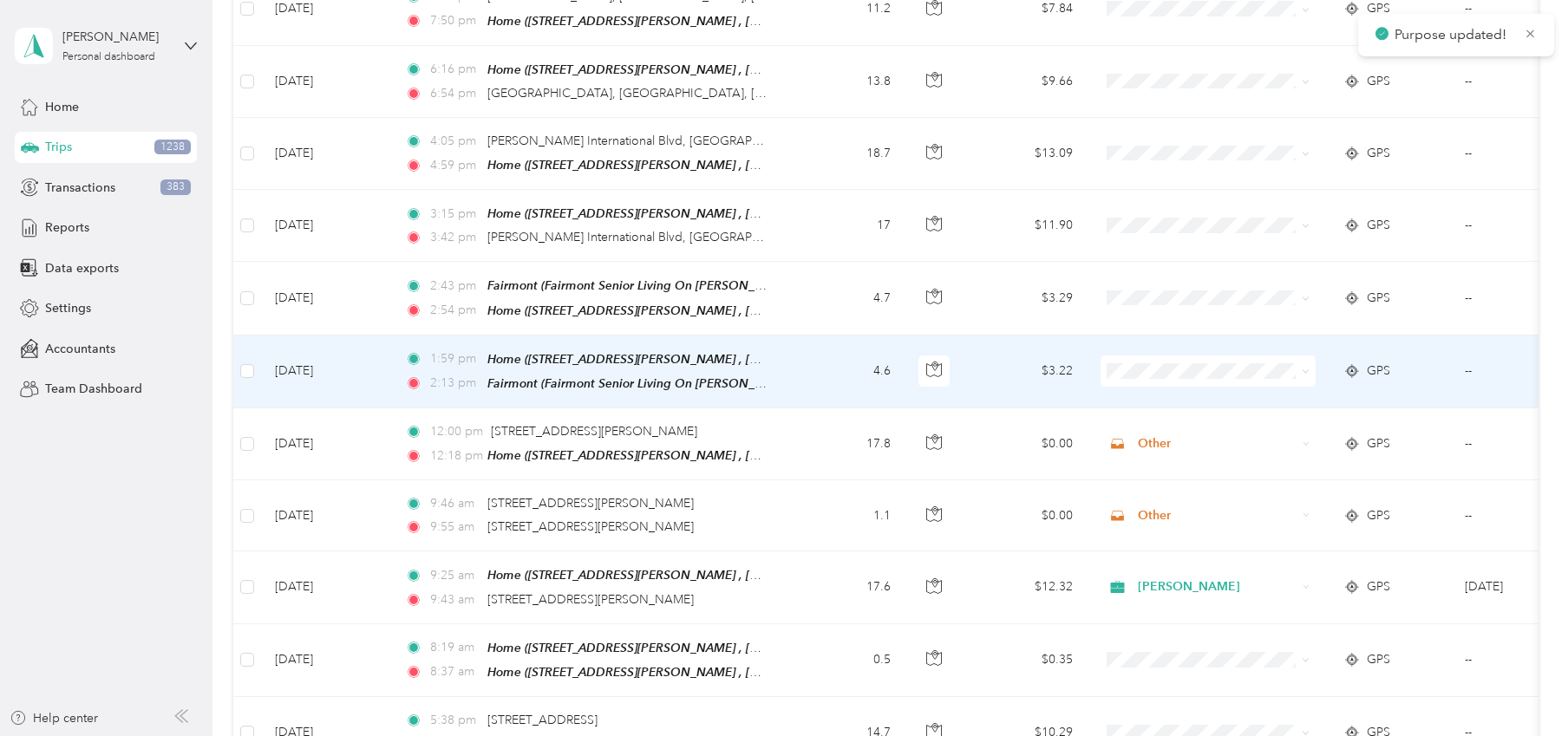
click at [1303, 367] on icon at bounding box center [1305, 371] width 7 height 7
click at [1178, 319] on span "[PERSON_NAME]" at bounding box center [1224, 323] width 160 height 19
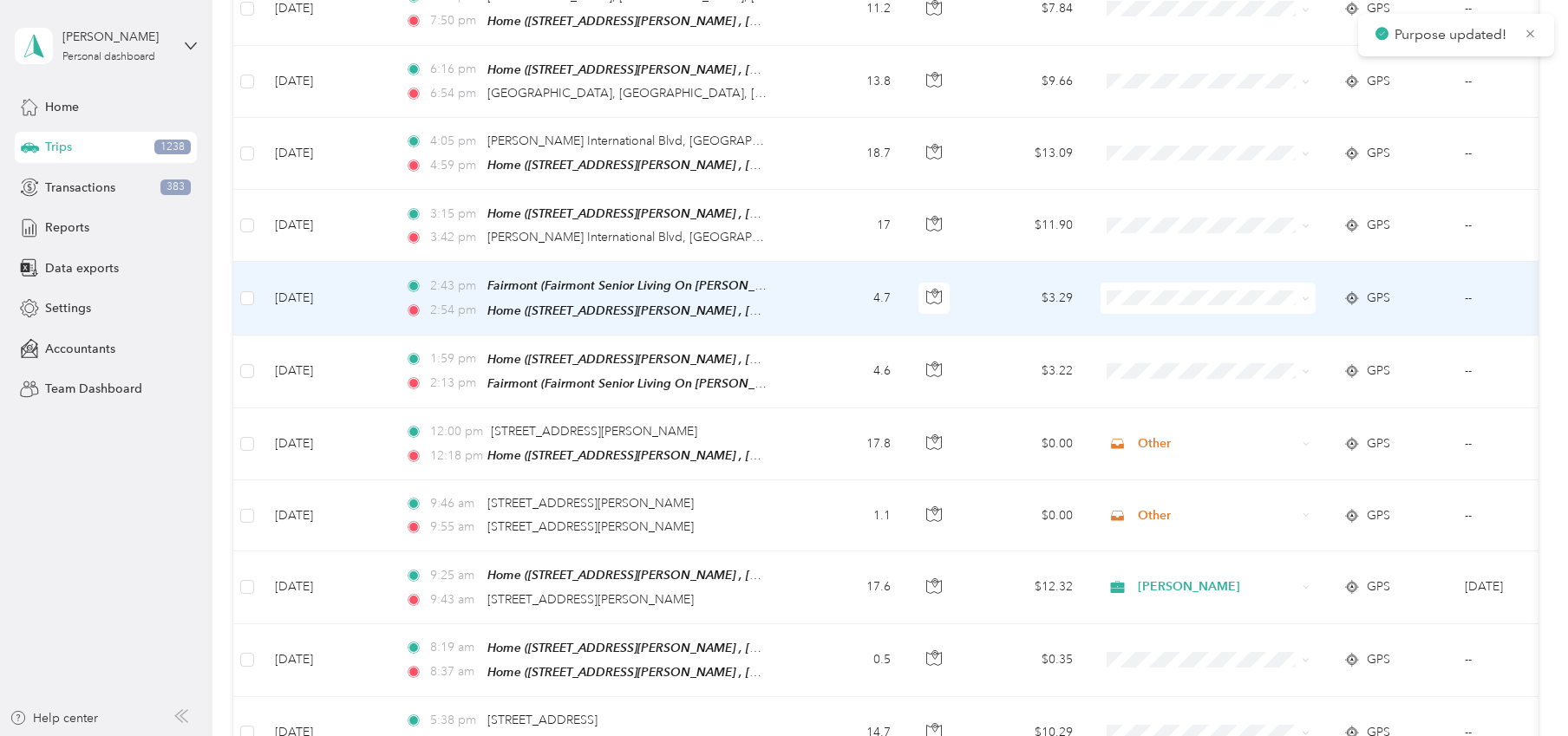
click at [1305, 294] on icon at bounding box center [1305, 298] width 7 height 7
click at [1194, 251] on span "[PERSON_NAME]" at bounding box center [1224, 252] width 160 height 19
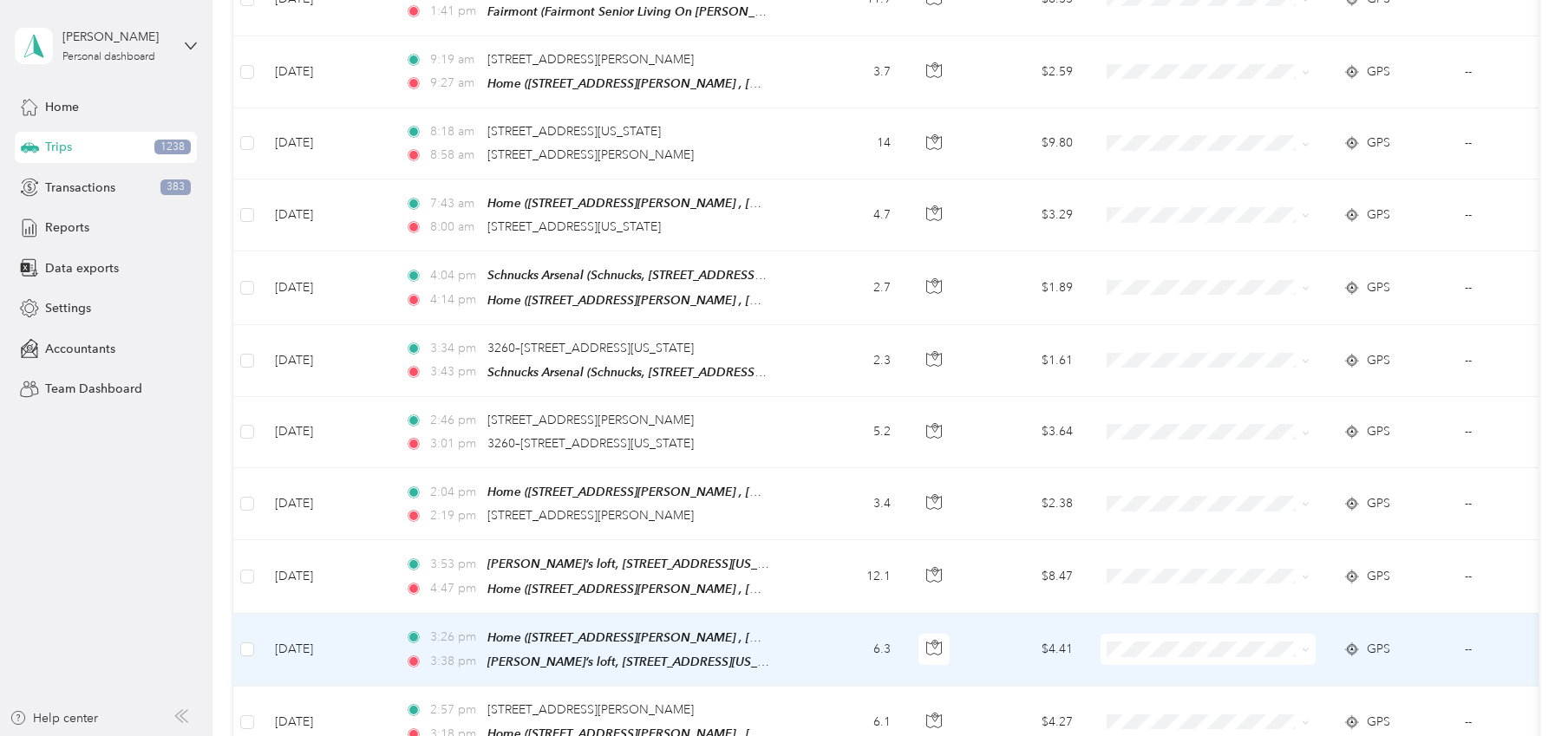
scroll to position [8270, 0]
